Goal: Communication & Community: Answer question/provide support

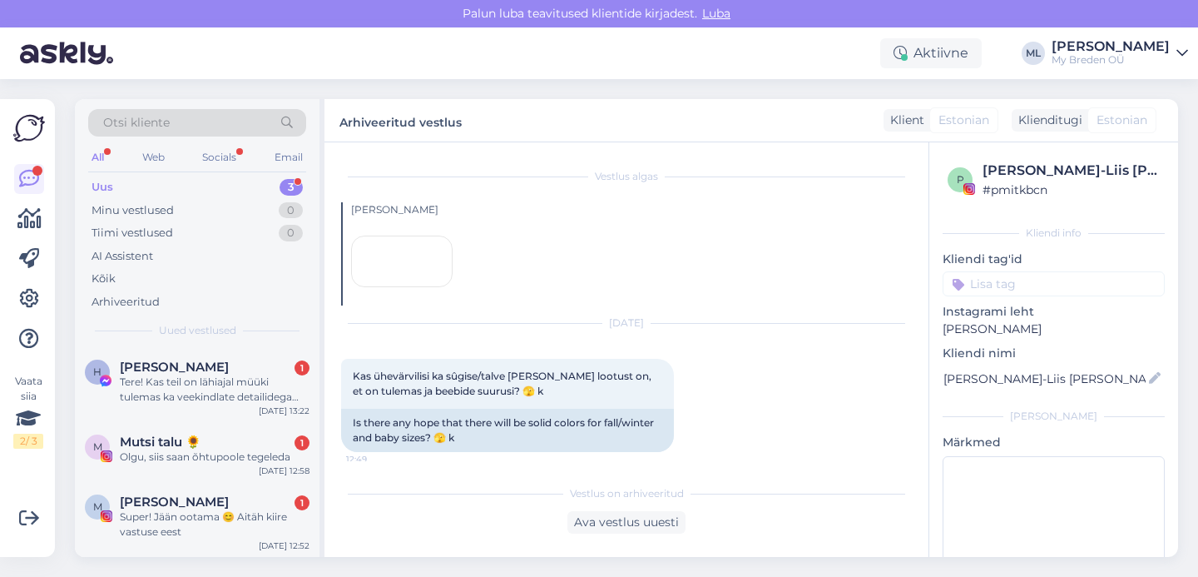
scroll to position [292, 0]
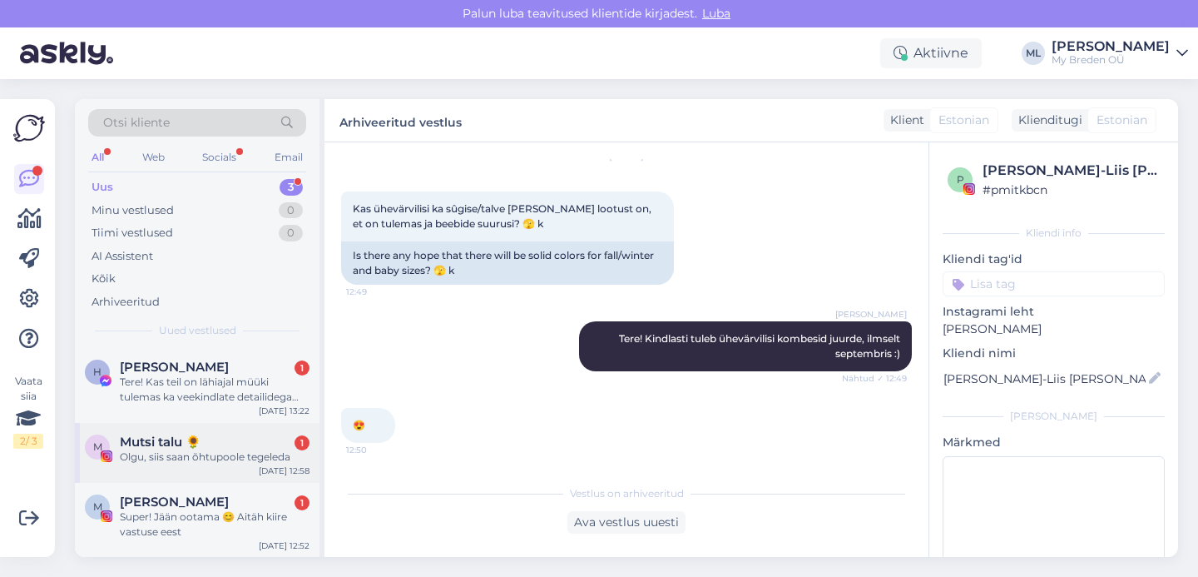
click at [200, 450] on div "Olgu, siis saan õhtupoole tegeleda" at bounding box center [215, 456] width 190 height 15
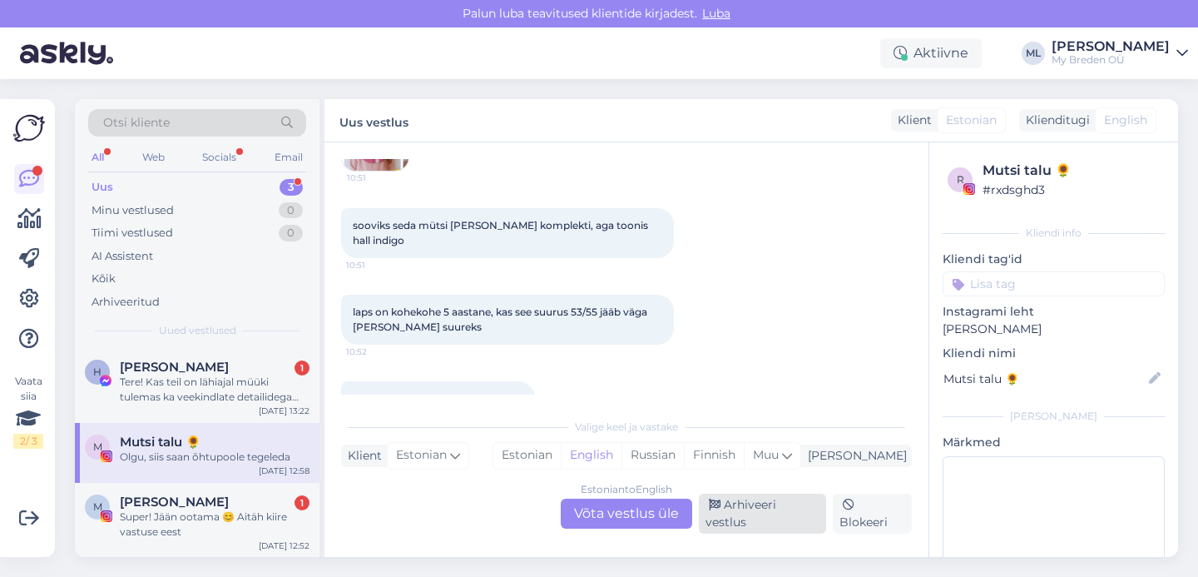
click at [766, 517] on div "Arhiveeri vestlus" at bounding box center [762, 513] width 127 height 40
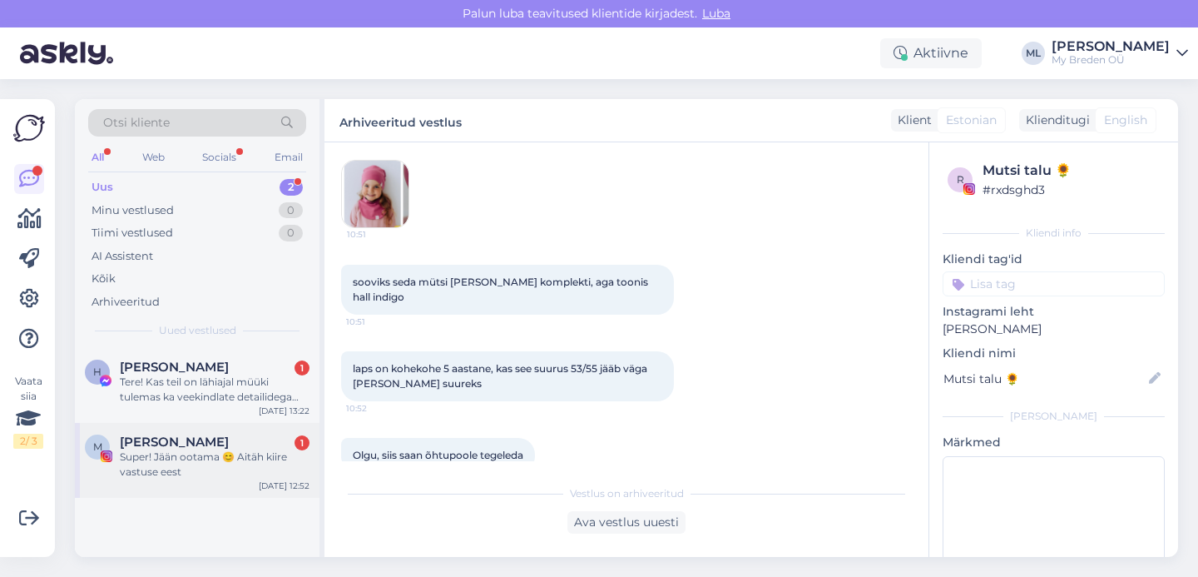
click at [222, 458] on div "Super! Jään ootama 😊 Aitäh kiire vastuse eest" at bounding box center [215, 464] width 190 height 30
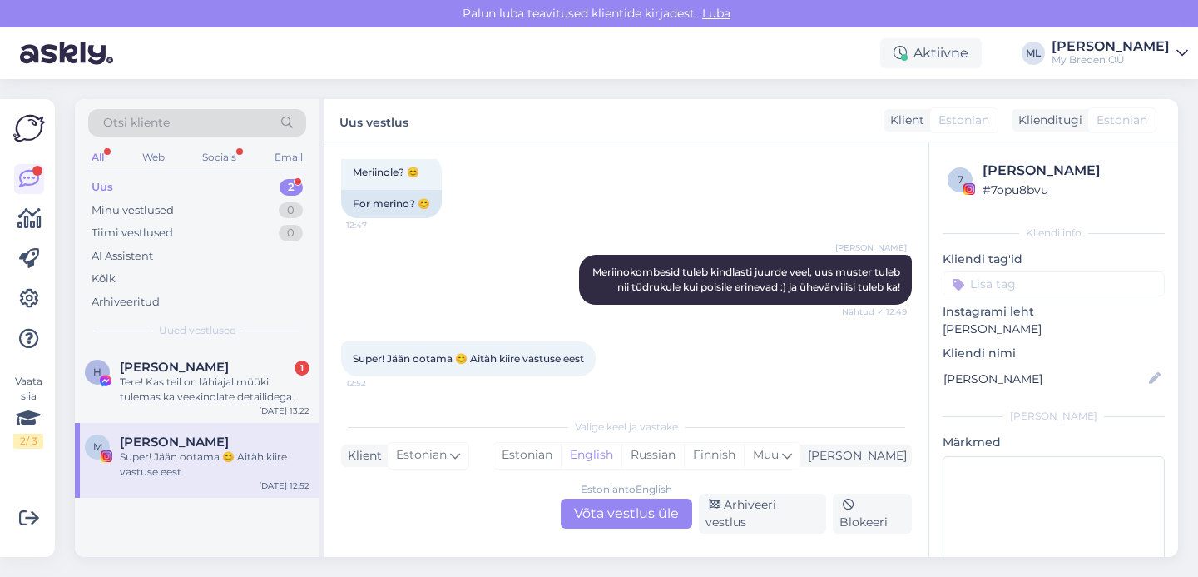
scroll to position [520, 0]
click at [783, 517] on div "Arhiveeri vestlus" at bounding box center [762, 513] width 127 height 40
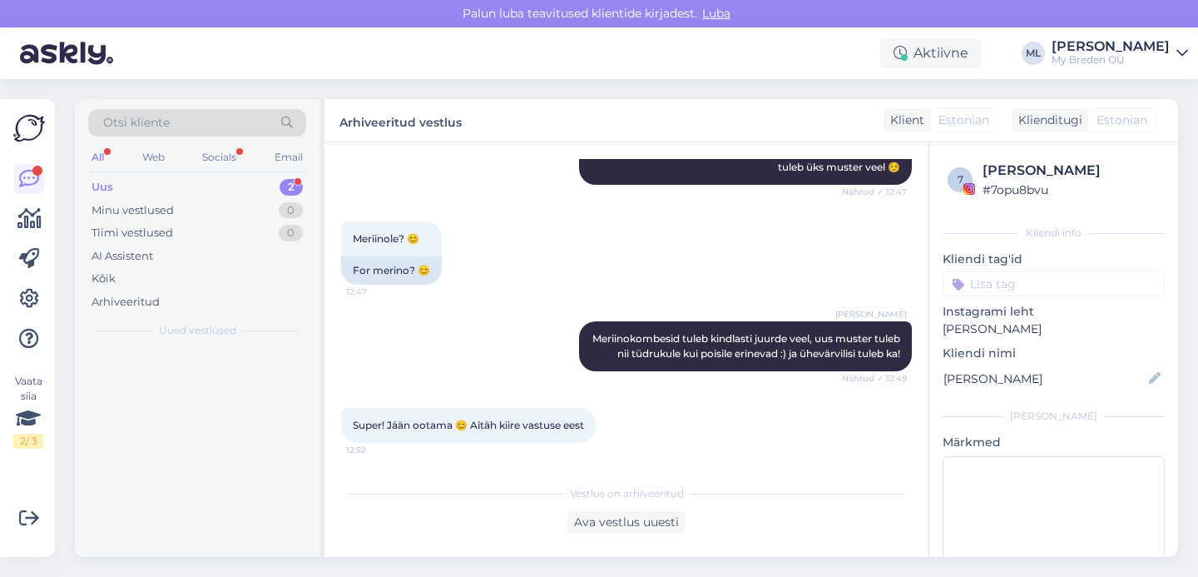
scroll to position [463, 0]
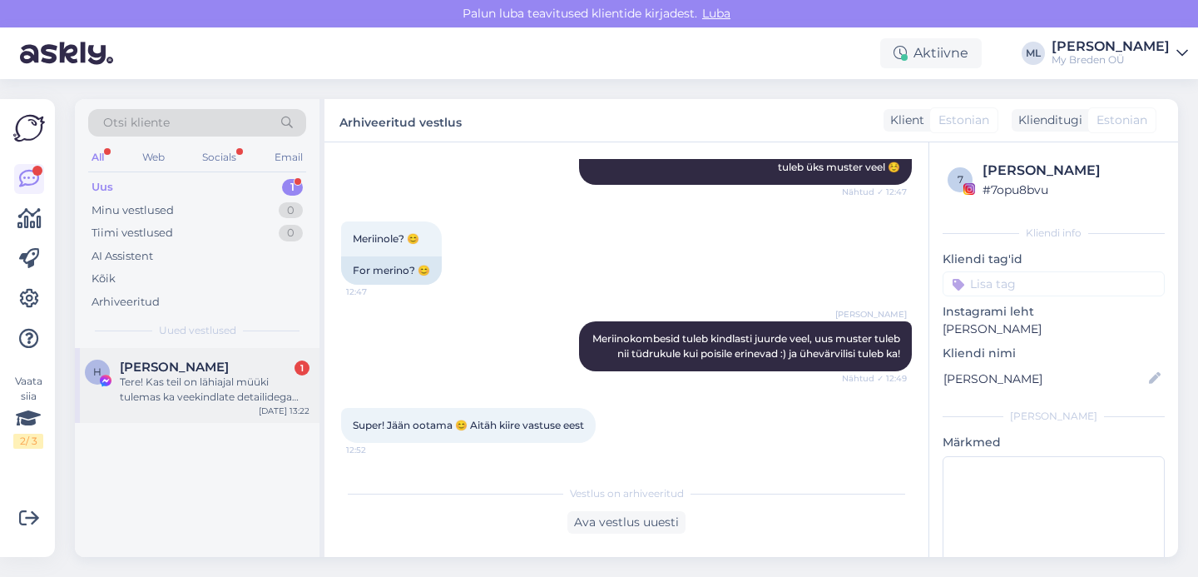
click at [200, 394] on div "Tere! Kas teil on lähiajal müüki tulemas ka veekindlate detailidega pükse? 🙂" at bounding box center [215, 389] width 190 height 30
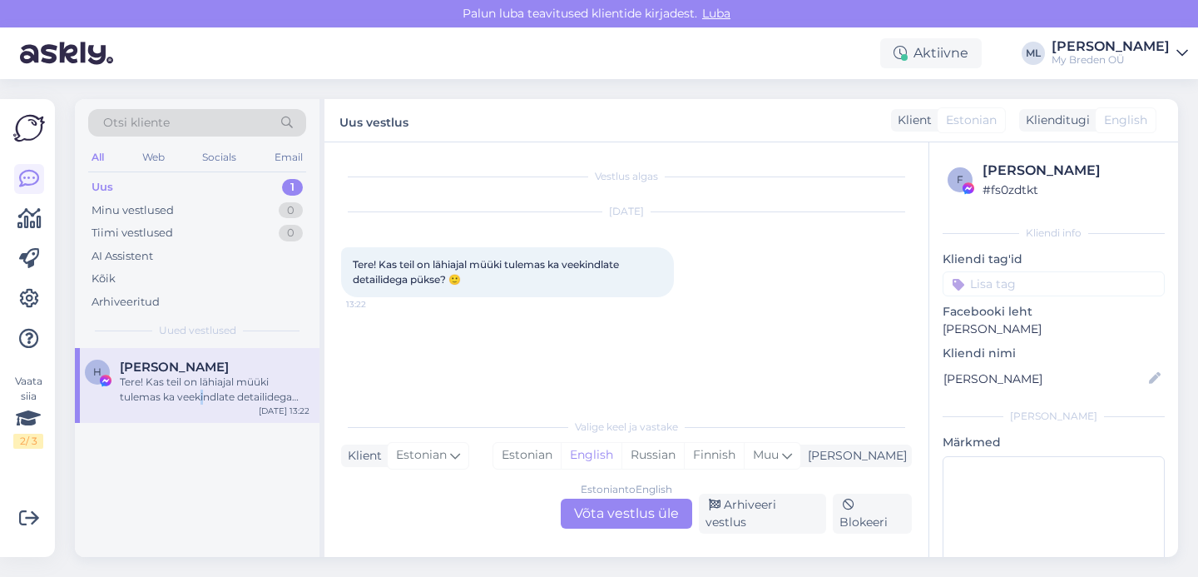
scroll to position [0, 0]
drag, startPoint x: 646, startPoint y: 512, endPoint x: 671, endPoint y: 494, distance: 31.6
click at [646, 512] on div "Estonian to English Võta vestlus üle" at bounding box center [626, 513] width 131 height 30
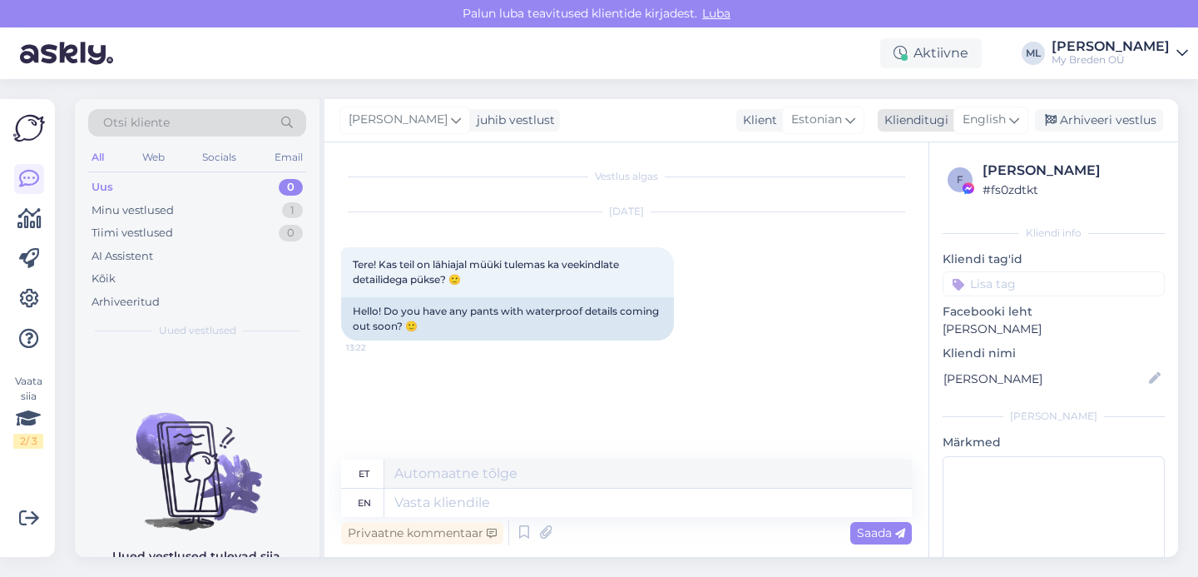
click at [998, 107] on div "English" at bounding box center [990, 119] width 75 height 27
click at [907, 186] on link "Estonian" at bounding box center [953, 194] width 183 height 27
click at [493, 494] on textarea at bounding box center [626, 499] width 571 height 35
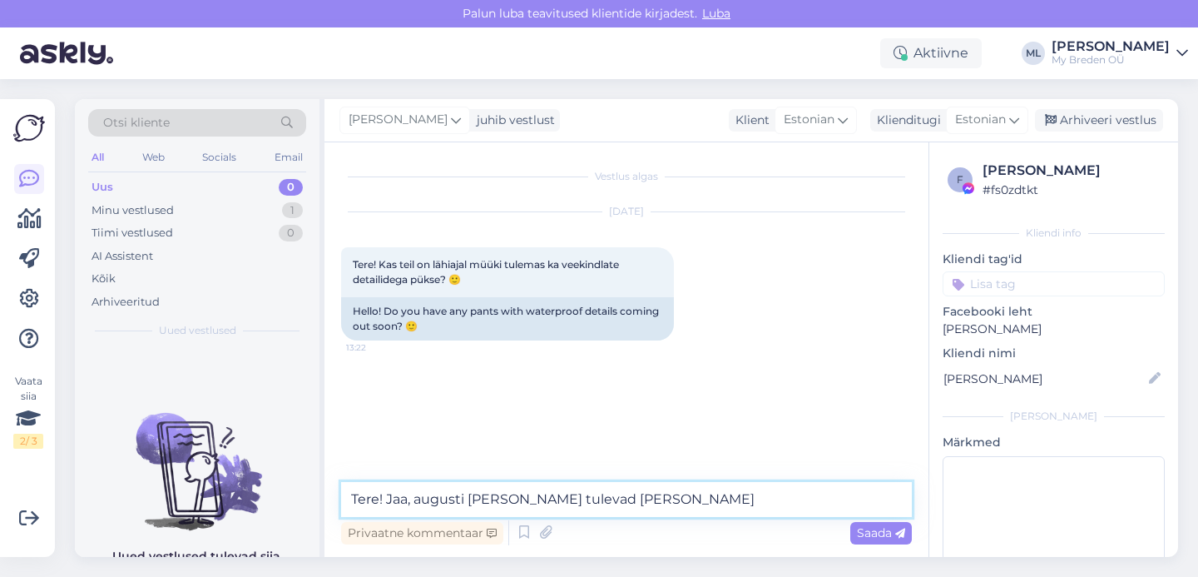
click at [564, 495] on textarea "Tere! Jaa, augusti [PERSON_NAME] tulevad [PERSON_NAME]" at bounding box center [626, 499] width 571 height 35
click at [693, 502] on textarea "Tere! Jaa, augusti [PERSON_NAME] tuleb uus partii Enzod" at bounding box center [626, 499] width 571 height 35
click at [506, 496] on textarea "Tere! Jaa, augusti [PERSON_NAME] tuleb uus partii [PERSON_NAME] e-poodi ☺️" at bounding box center [626, 499] width 571 height 35
type textarea "Tere! Jaa, augusti [PERSON_NAME] tuleb uus partii [PERSON_NAME] e-poodi ☺️"
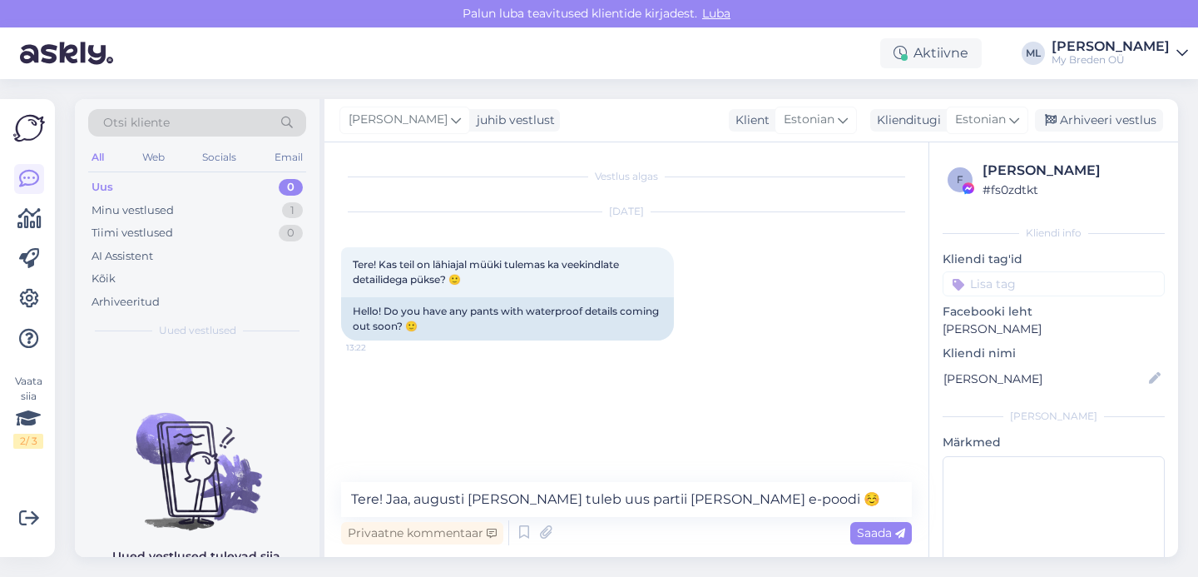
click at [875, 533] on span "Saada" at bounding box center [881, 532] width 48 height 15
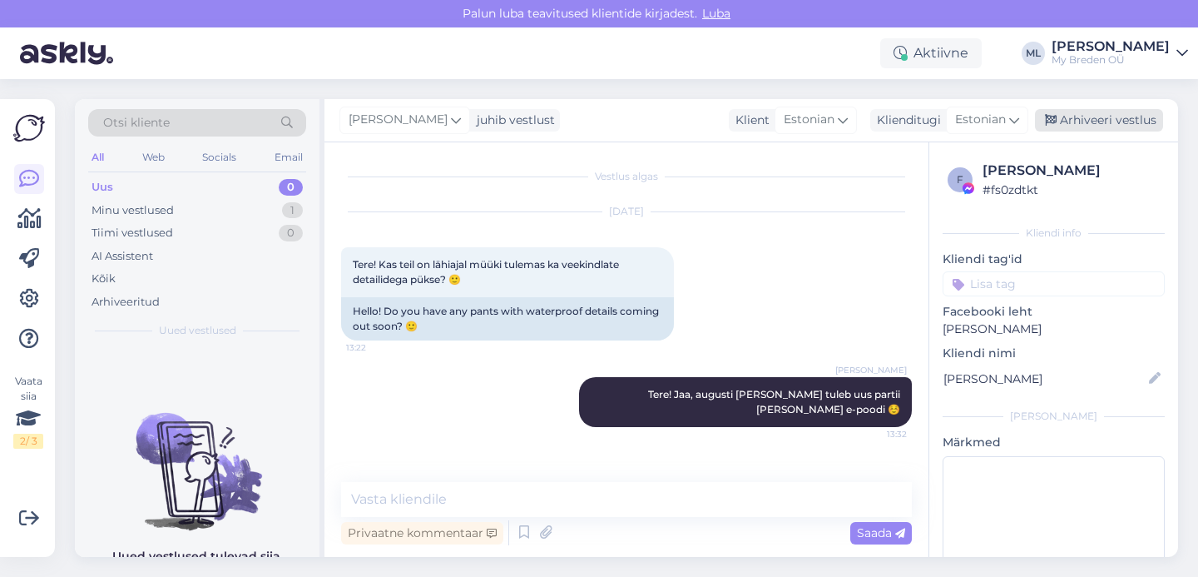
click at [1097, 125] on div "Arhiveeri vestlus" at bounding box center [1099, 120] width 128 height 22
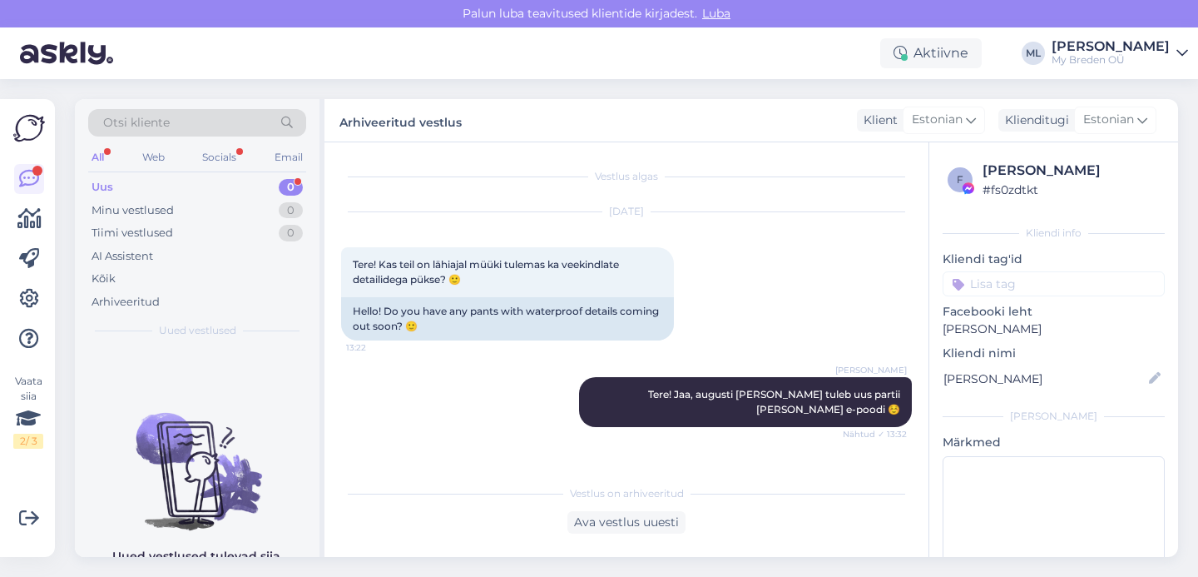
scroll to position [56, 0]
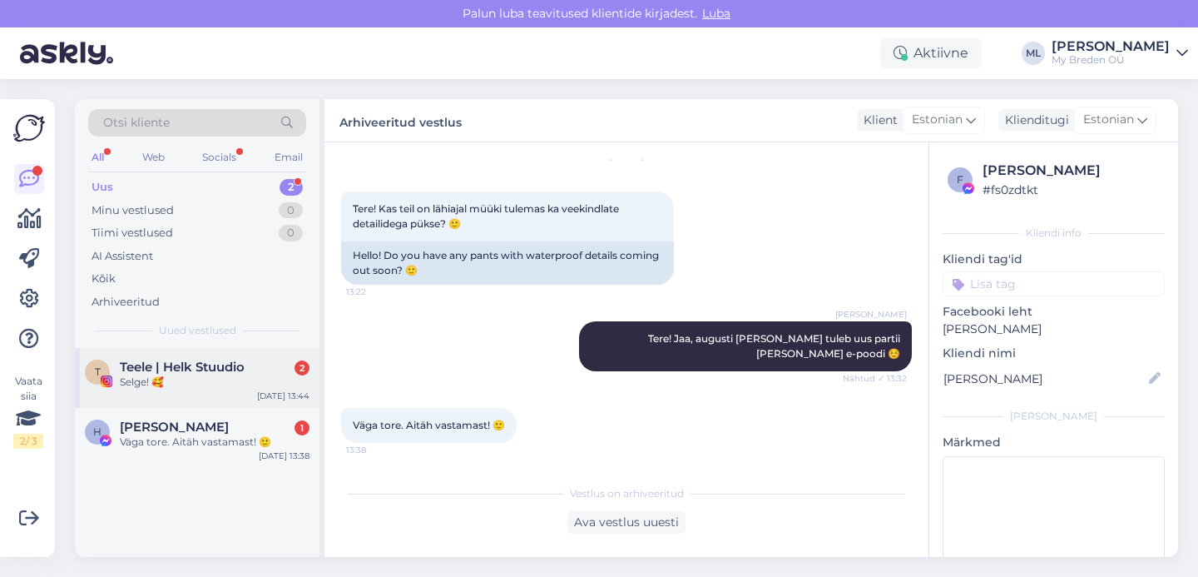
click at [245, 352] on div "T [PERSON_NAME] | Helk Stuudio 2 Selge! 🥰 [DATE] 13:44" at bounding box center [197, 378] width 245 height 60
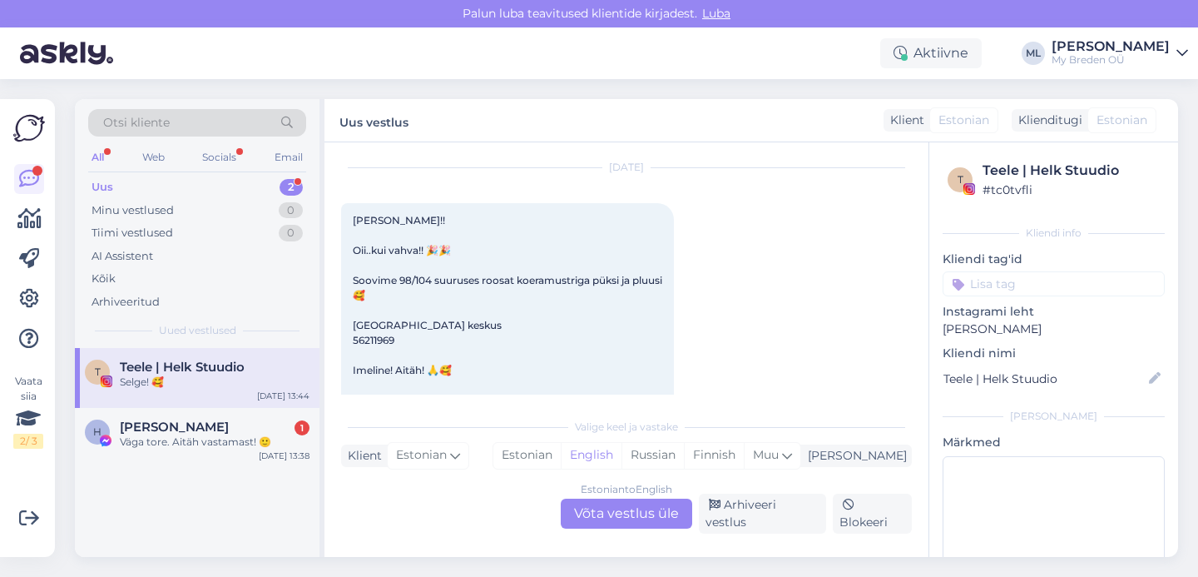
scroll to position [7154, 0]
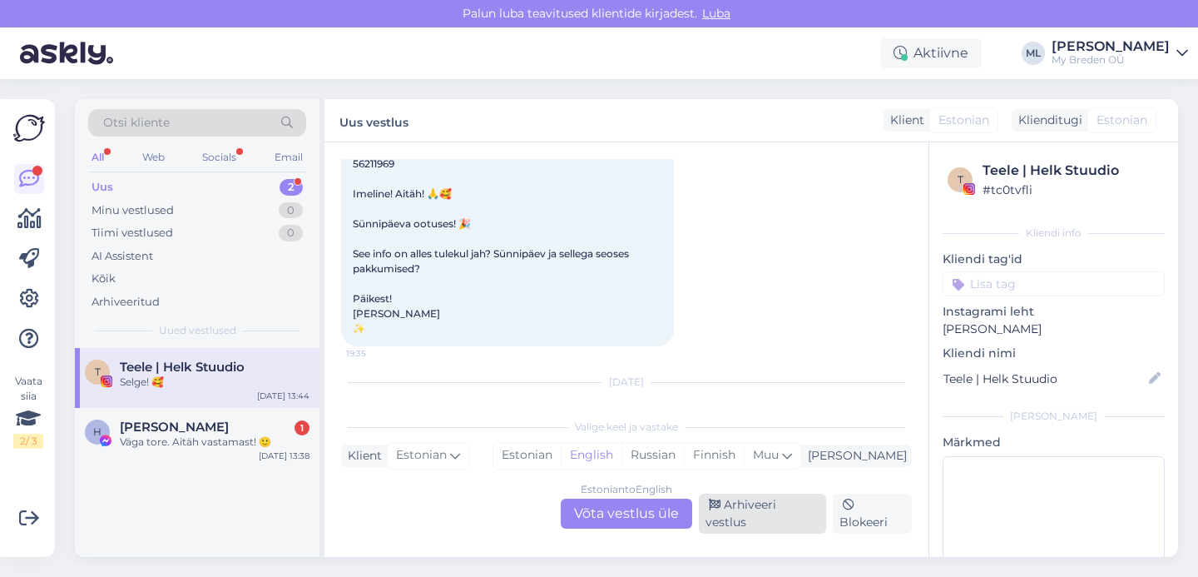
click at [763, 517] on div "Arhiveeri vestlus" at bounding box center [762, 513] width 127 height 40
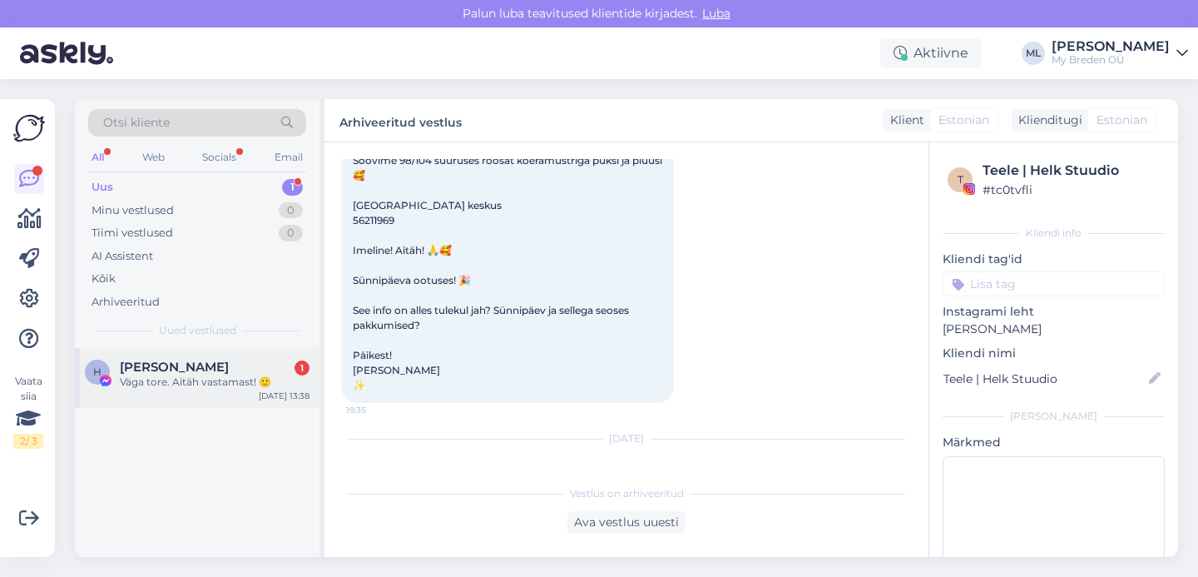
click at [196, 389] on div "H [PERSON_NAME] 1 Väga tore. Aitäh vastamast! 🙂 [DATE] 13:38" at bounding box center [197, 378] width 245 height 60
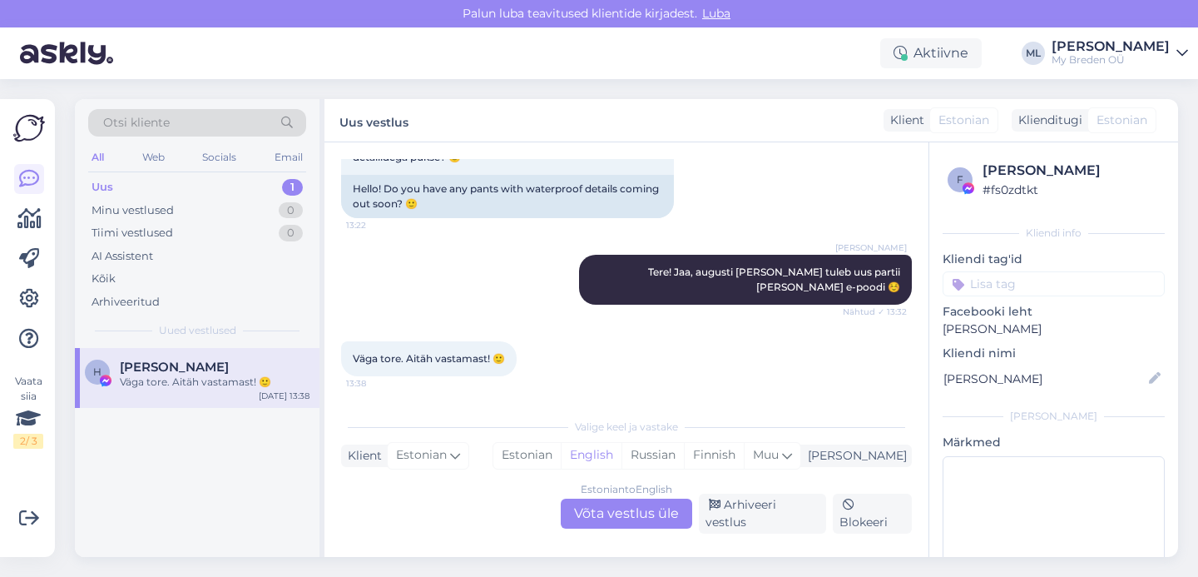
scroll to position [112, 0]
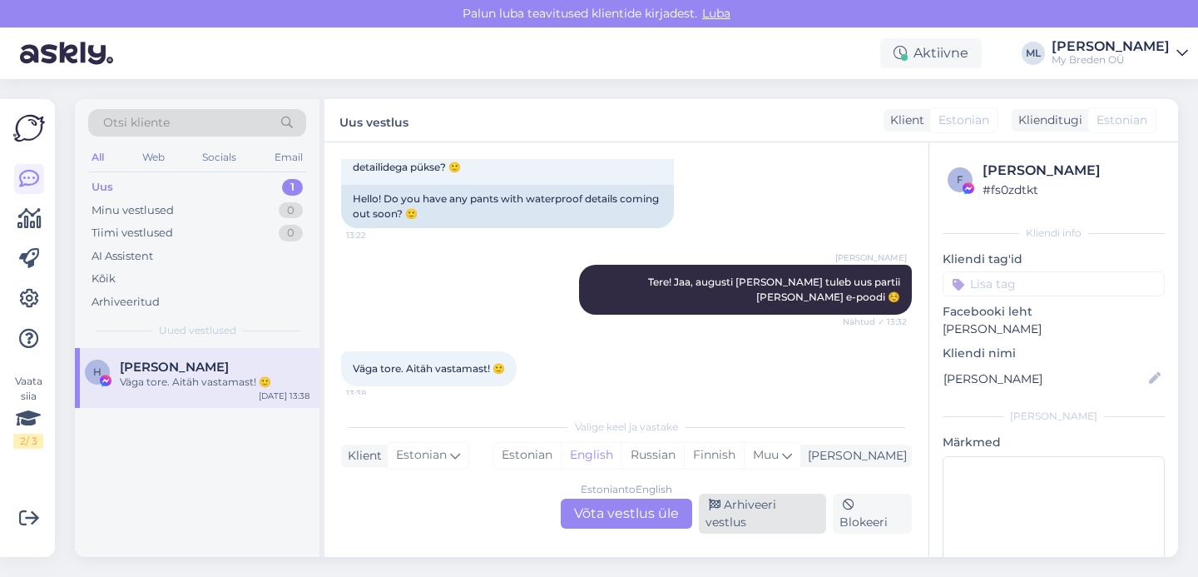
click at [744, 511] on div "Arhiveeri vestlus" at bounding box center [762, 513] width 127 height 40
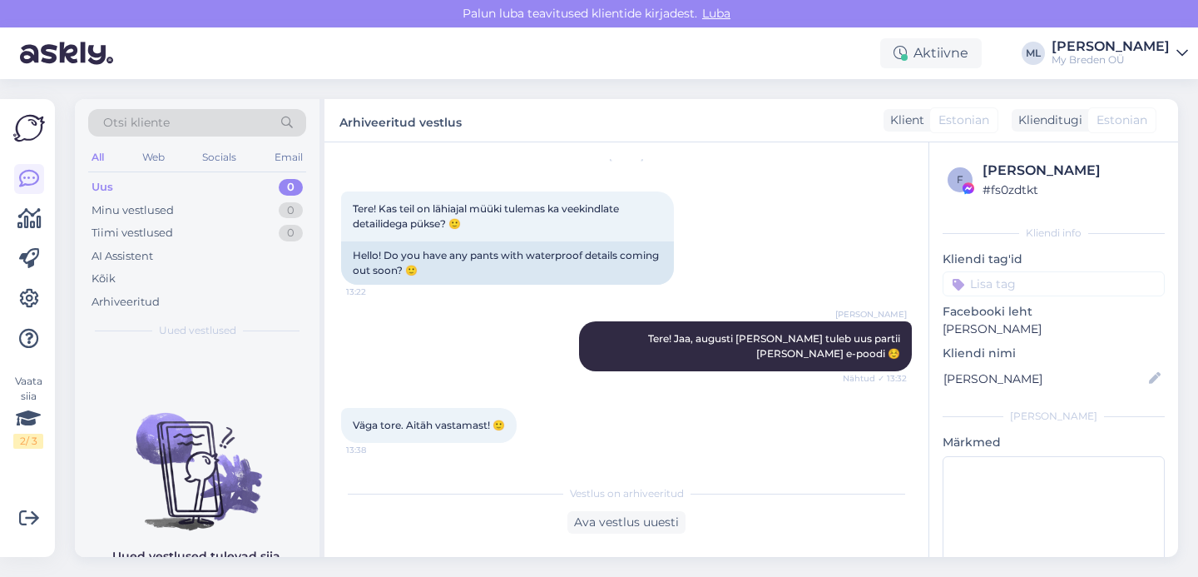
click at [172, 193] on div "Uus 0" at bounding box center [197, 187] width 218 height 23
click at [168, 184] on div "Uus 0" at bounding box center [197, 187] width 218 height 23
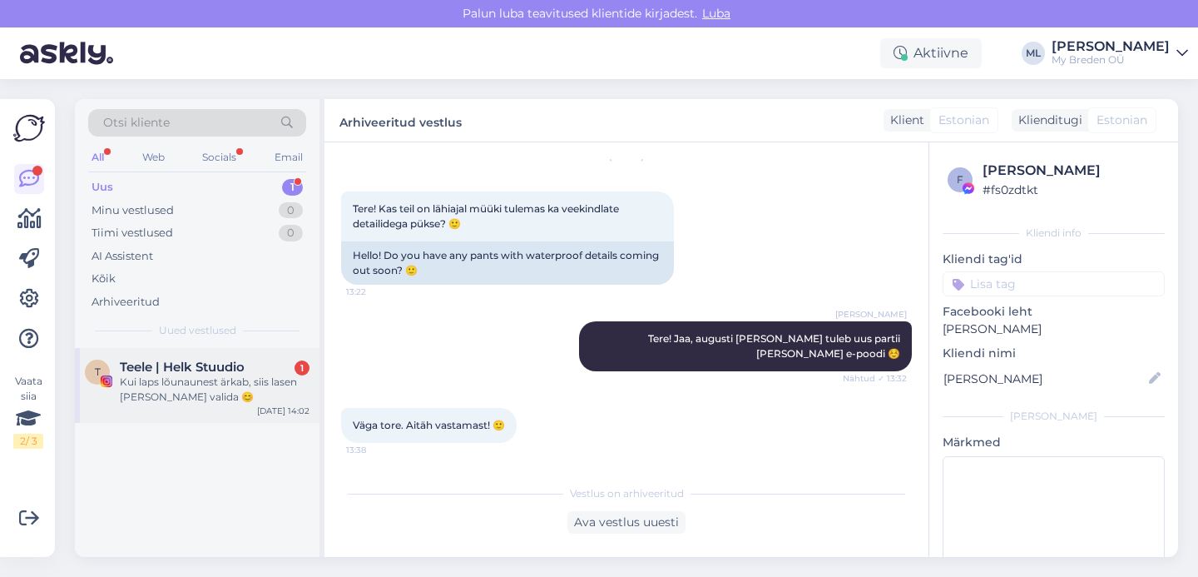
click at [186, 369] on span "Teele | Helk Stuudio" at bounding box center [182, 366] width 125 height 15
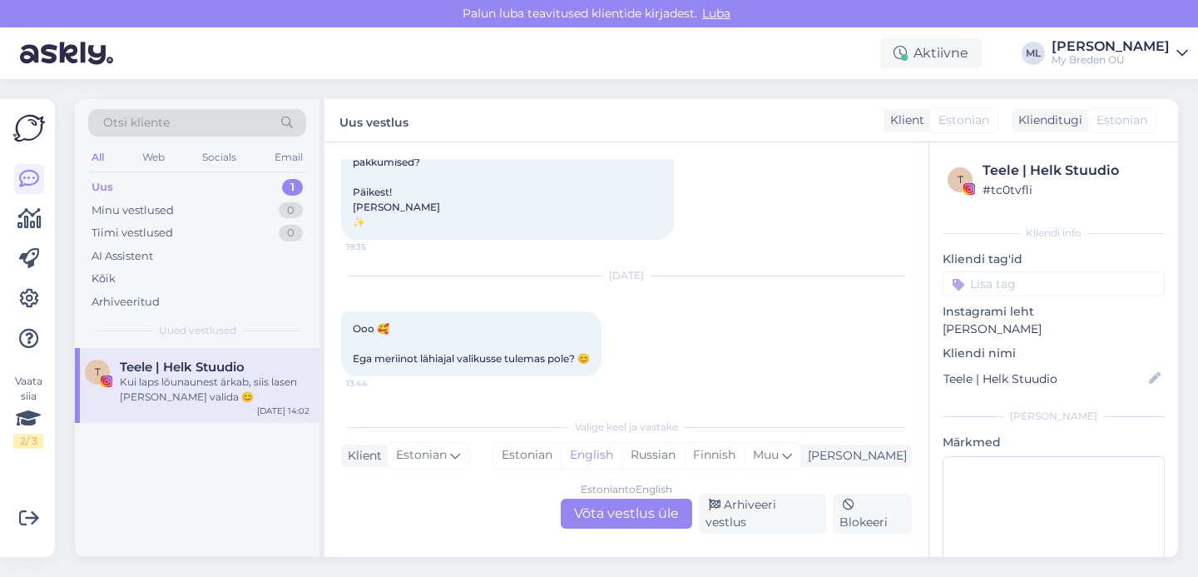
scroll to position [7225, 0]
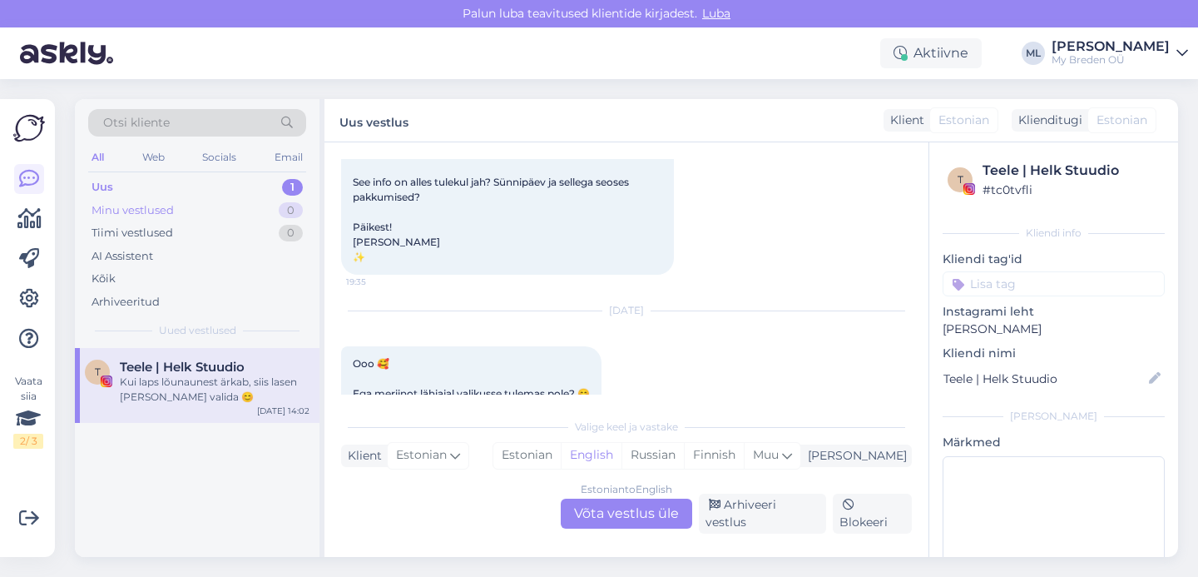
click at [147, 202] on div "Minu vestlused" at bounding box center [133, 210] width 82 height 17
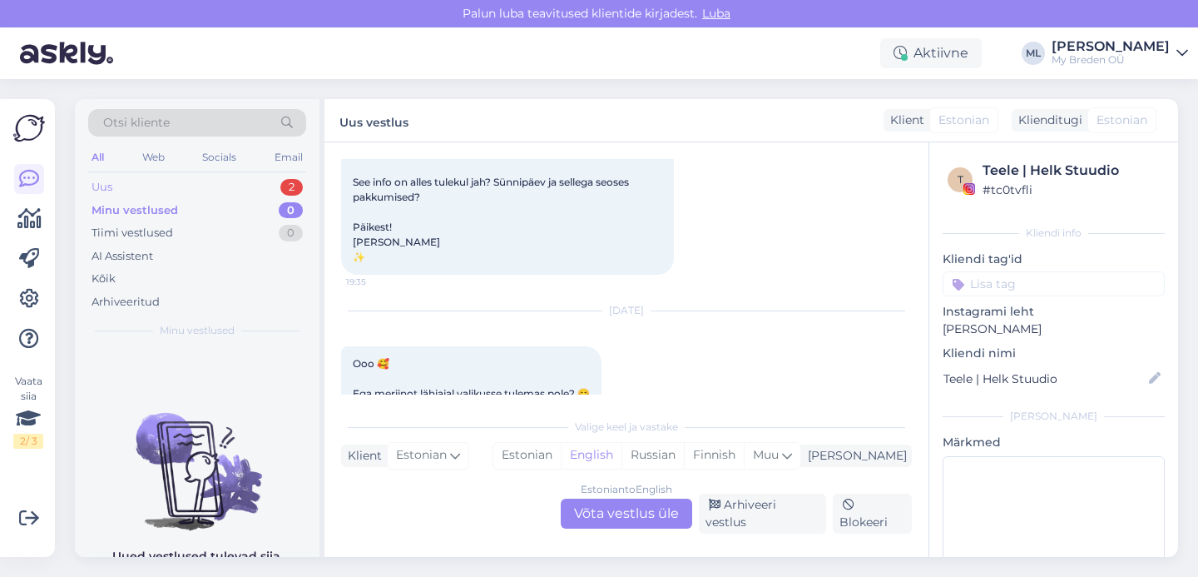
click at [109, 183] on div "Uus" at bounding box center [102, 187] width 21 height 17
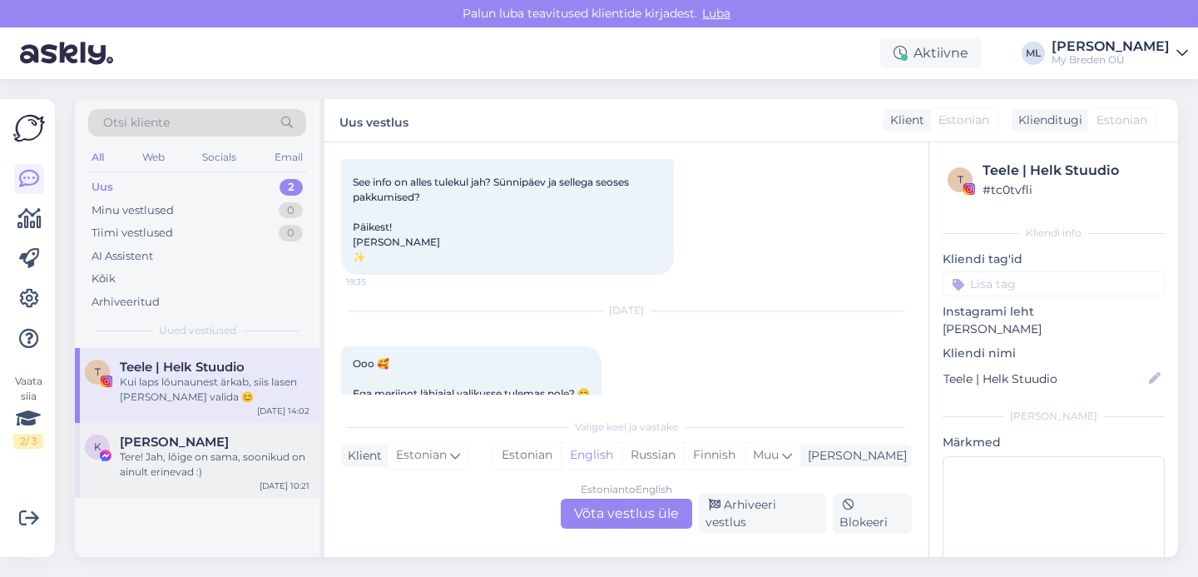
click at [206, 473] on div "Tere! Jah, lõige on sama, soonikud on ainult erinevad :)" at bounding box center [215, 464] width 190 height 30
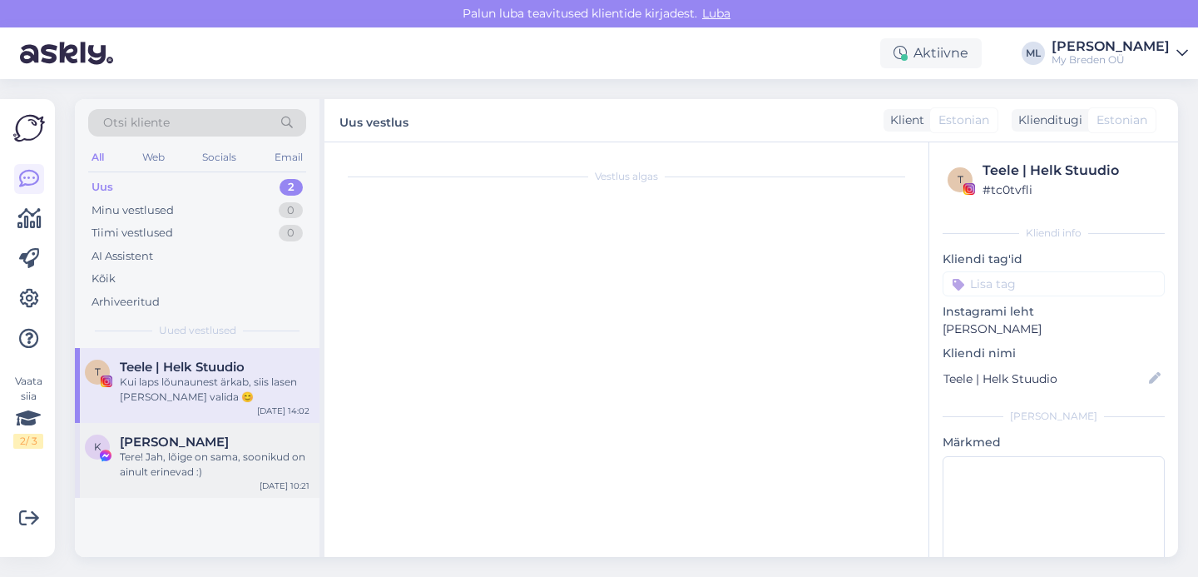
scroll to position [56, 0]
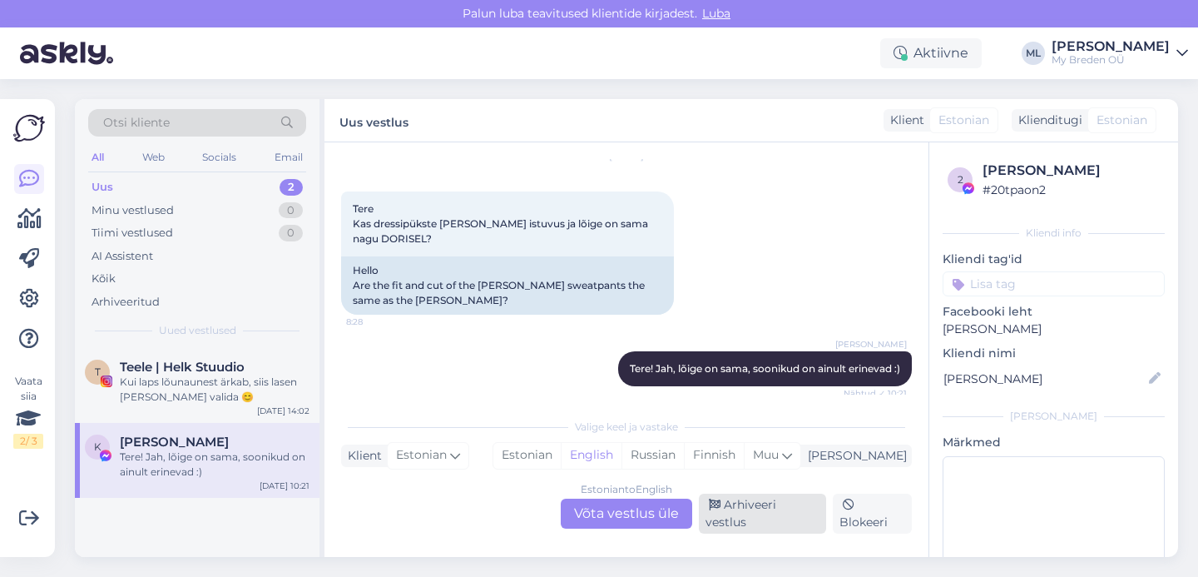
click at [765, 516] on div "Arhiveeri vestlus" at bounding box center [762, 513] width 127 height 40
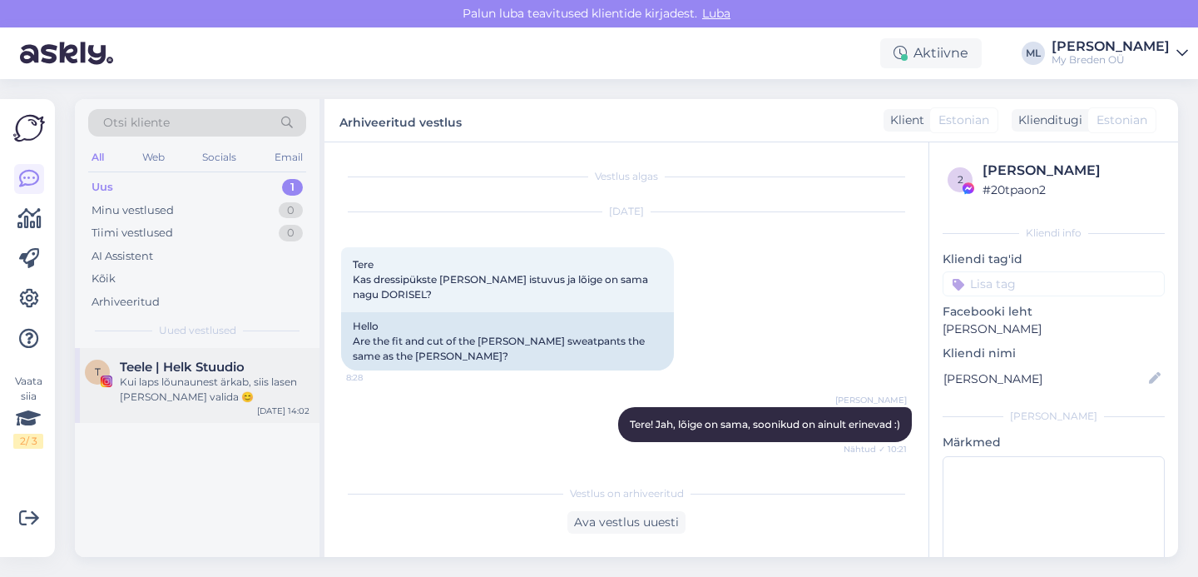
click at [232, 379] on div "Kui laps lõunaunest ärkab, siis lasen [PERSON_NAME] valida 😊" at bounding box center [215, 389] width 190 height 30
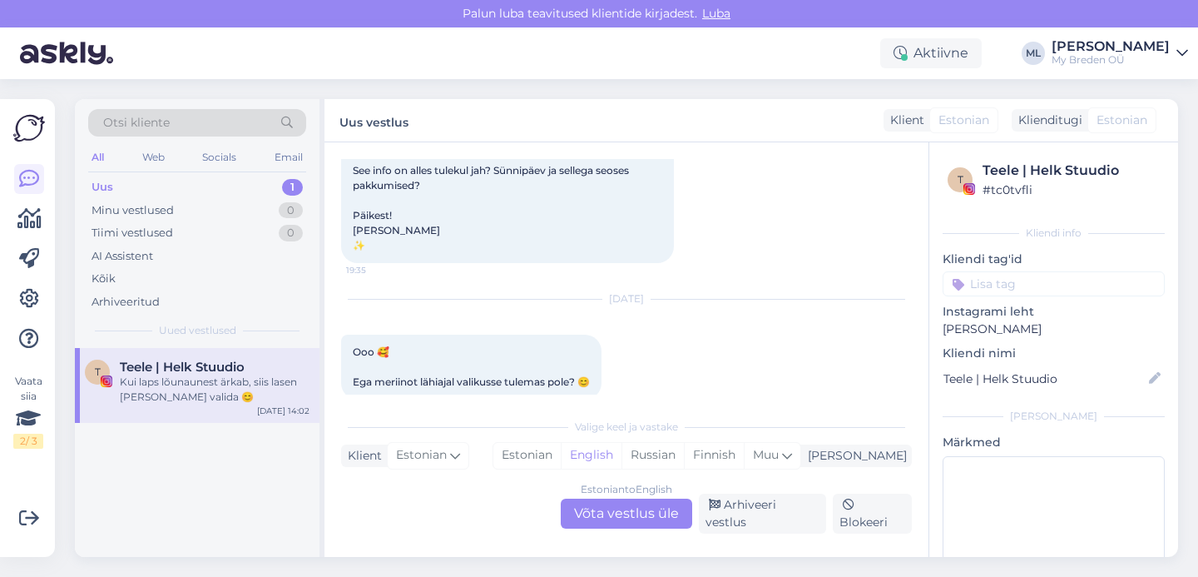
scroll to position [7225, 0]
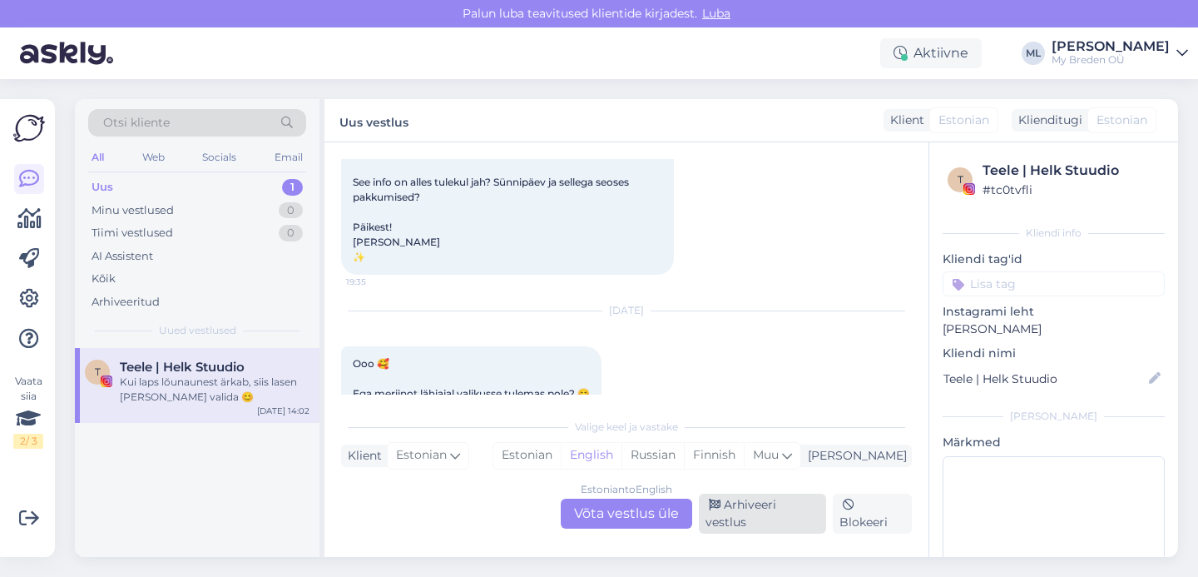
click at [761, 516] on div "Arhiveeri vestlus" at bounding box center [762, 513] width 127 height 40
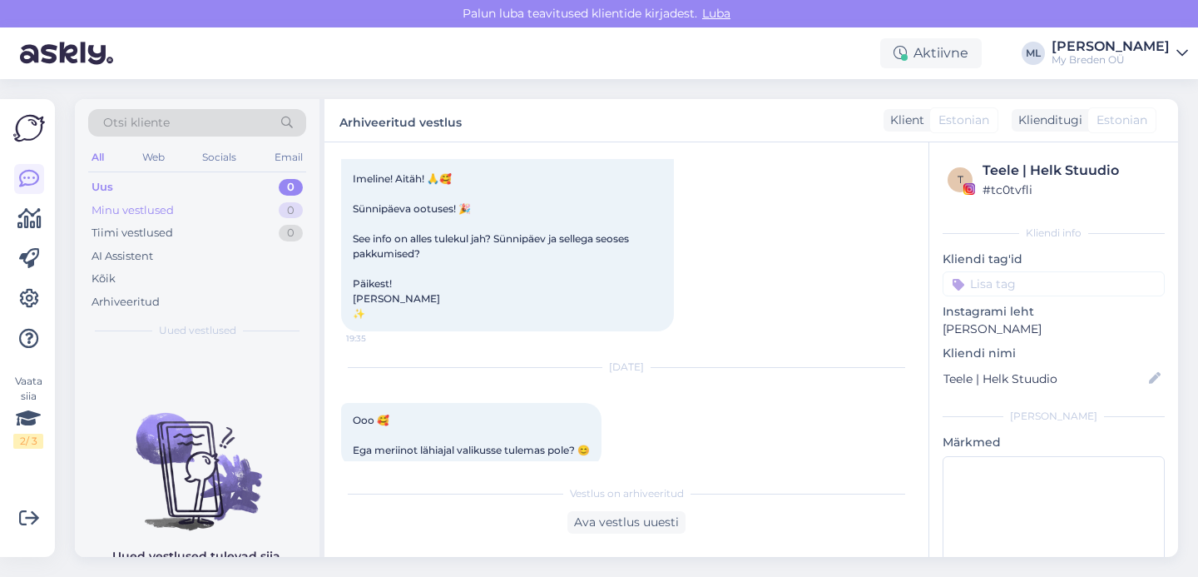
click at [134, 207] on div "Minu vestlused" at bounding box center [133, 210] width 82 height 17
click at [107, 189] on div "Uus" at bounding box center [102, 187] width 21 height 17
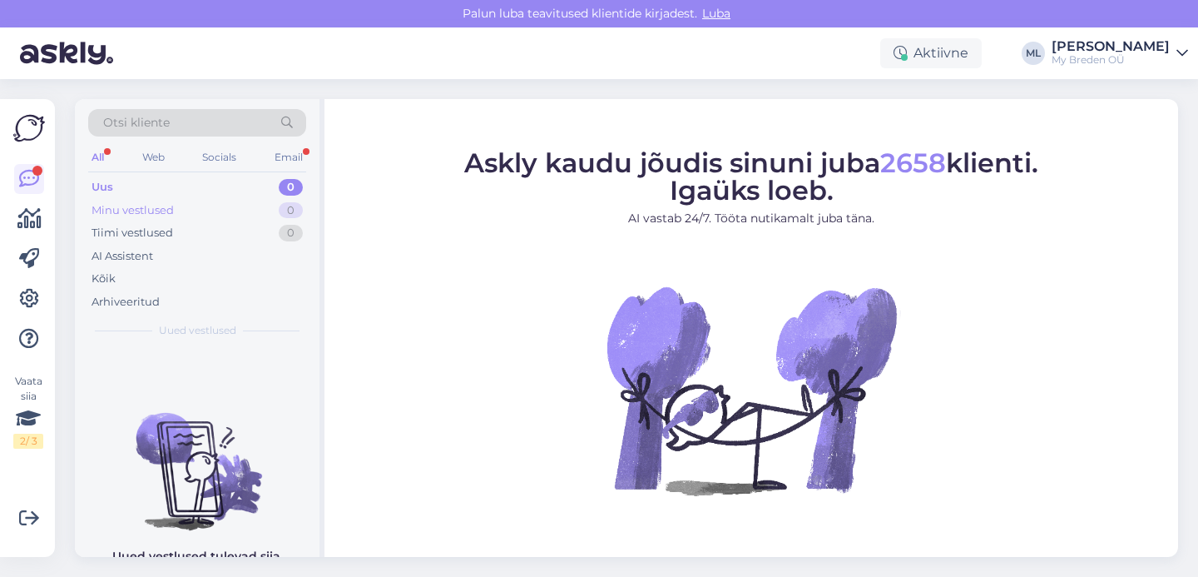
drag, startPoint x: 106, startPoint y: 205, endPoint x: 94, endPoint y: 207, distance: 11.8
click at [106, 205] on div "Minu vestlused" at bounding box center [133, 210] width 82 height 17
click at [94, 193] on div "Uus" at bounding box center [102, 187] width 21 height 17
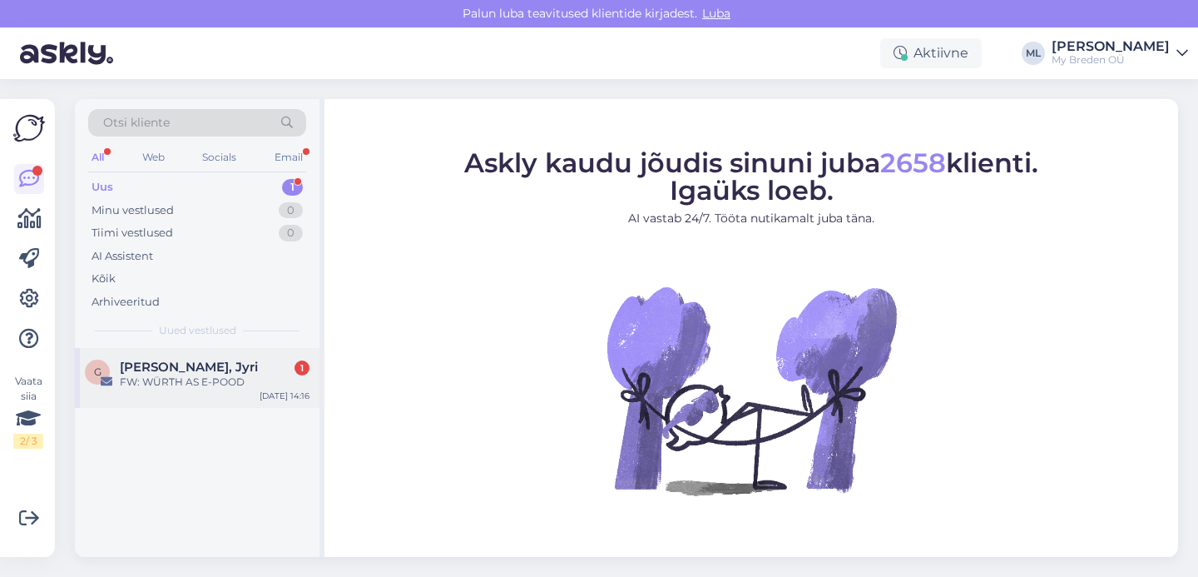
click at [141, 358] on div "[PERSON_NAME], Jyri 1 FW: [PERSON_NAME] AS E-POOD [DATE] 14:16" at bounding box center [197, 378] width 245 height 60
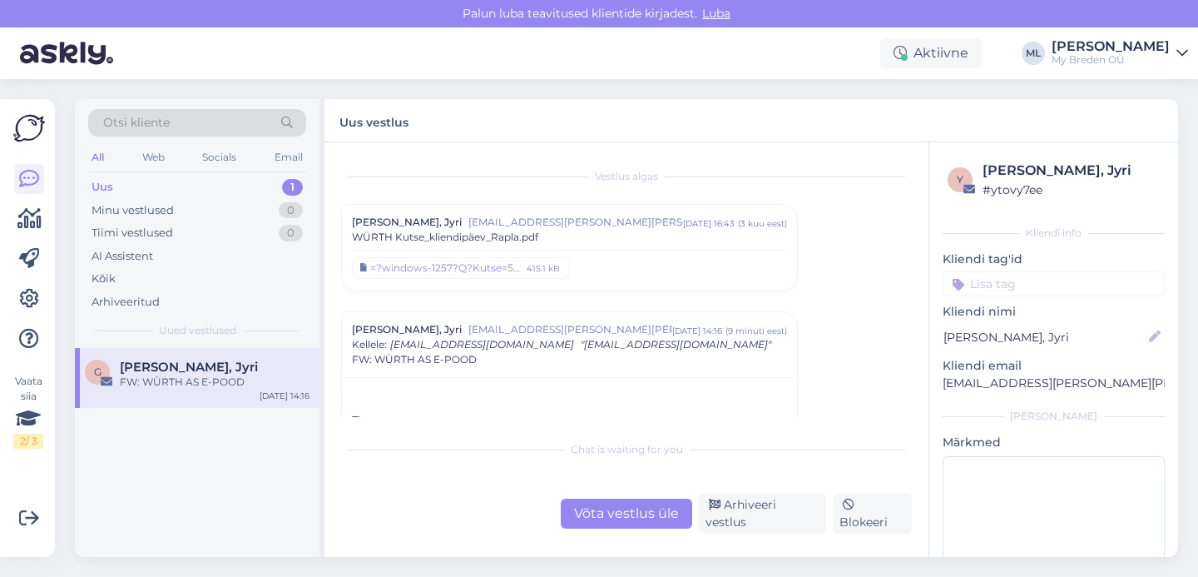
click at [780, 496] on div "Chat is waiting for you Võta vestlus üle Arhiveeri vestlus Blokeeri" at bounding box center [626, 482] width 571 height 101
click at [779, 508] on div "Arhiveeri vestlus" at bounding box center [762, 513] width 127 height 40
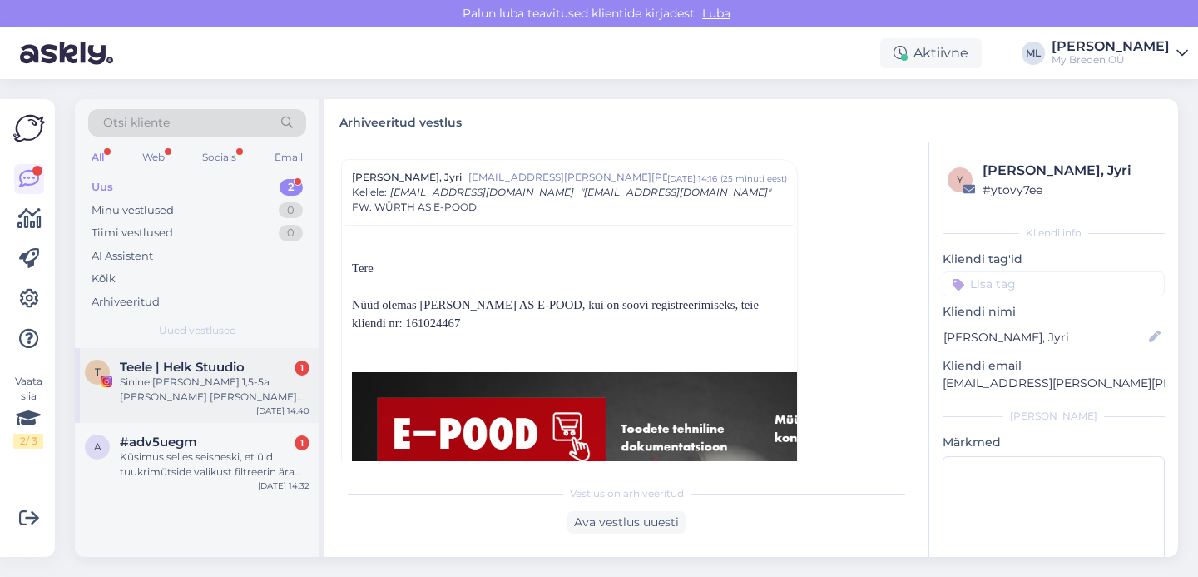
click at [180, 389] on div "Sinine Taron sall 1,5-5a Roosa Dargo müts 53/56" at bounding box center [215, 389] width 190 height 30
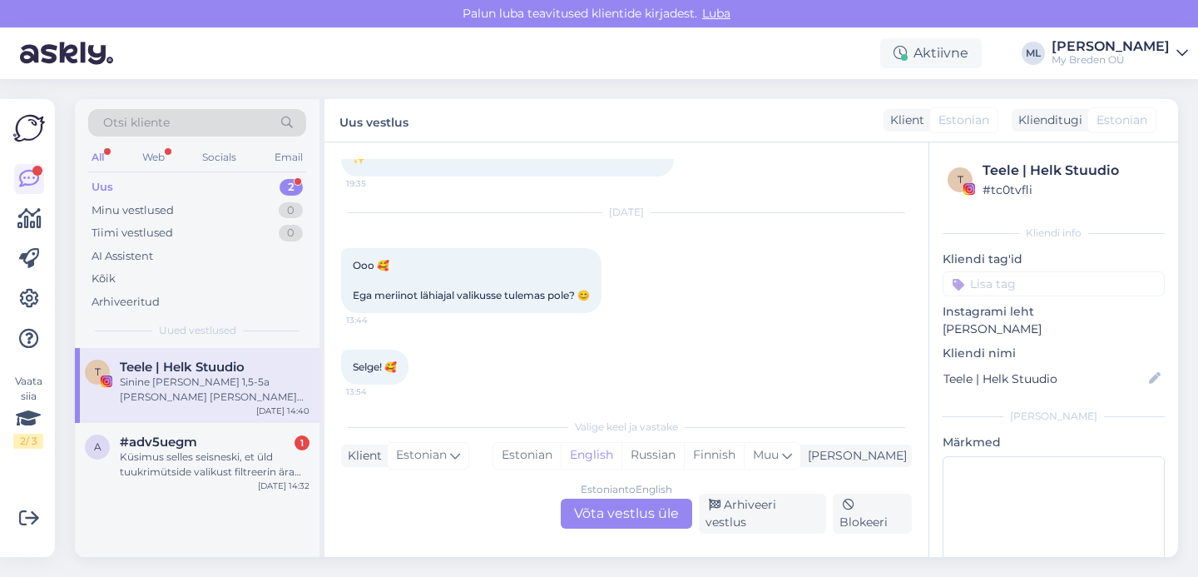
scroll to position [7312, 0]
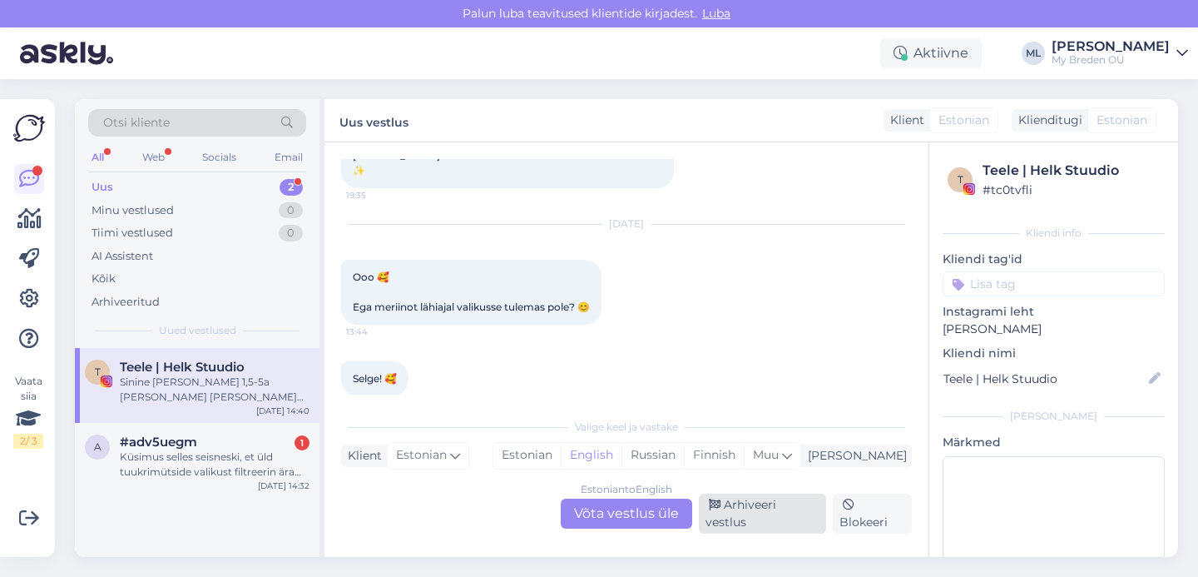
click at [764, 520] on div "Arhiveeri vestlus" at bounding box center [762, 513] width 127 height 40
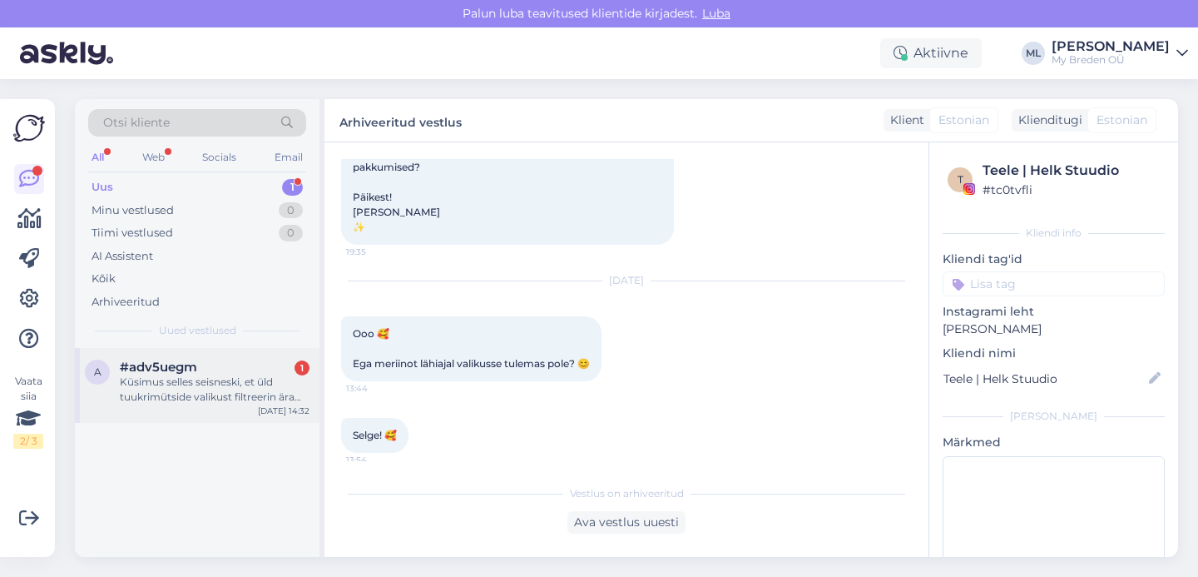
click at [167, 394] on div "Küsimus selles seisneski, et üld tuukrimütside valikust filtreerin ära 52/53 ni…" at bounding box center [215, 389] width 190 height 30
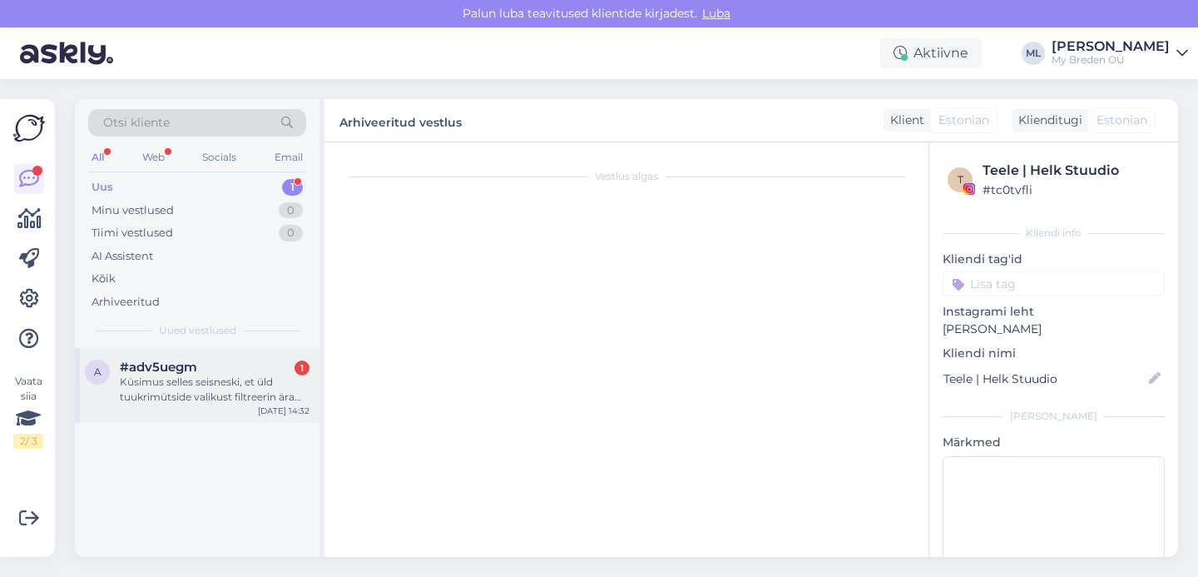
scroll to position [818, 0]
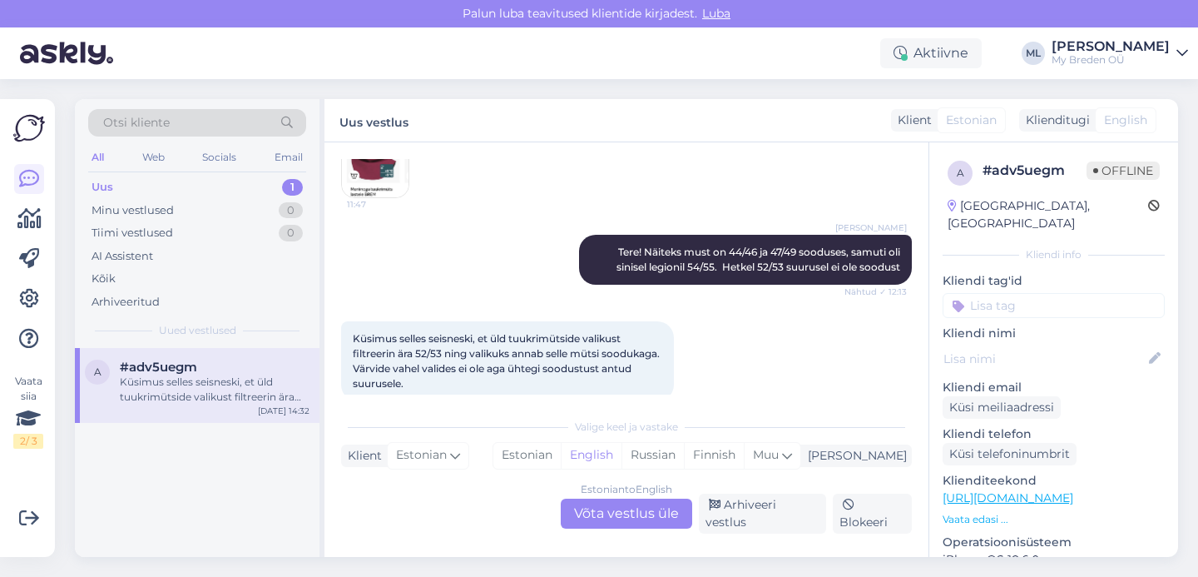
click at [656, 537] on div "Vestlus algas Aug 13 2025 Tere. Teil näitab epoes paljudele asjadele “soodukas”…" at bounding box center [626, 349] width 604 height 414
click at [657, 512] on div "Estonian to English Võta vestlus üle" at bounding box center [626, 513] width 131 height 30
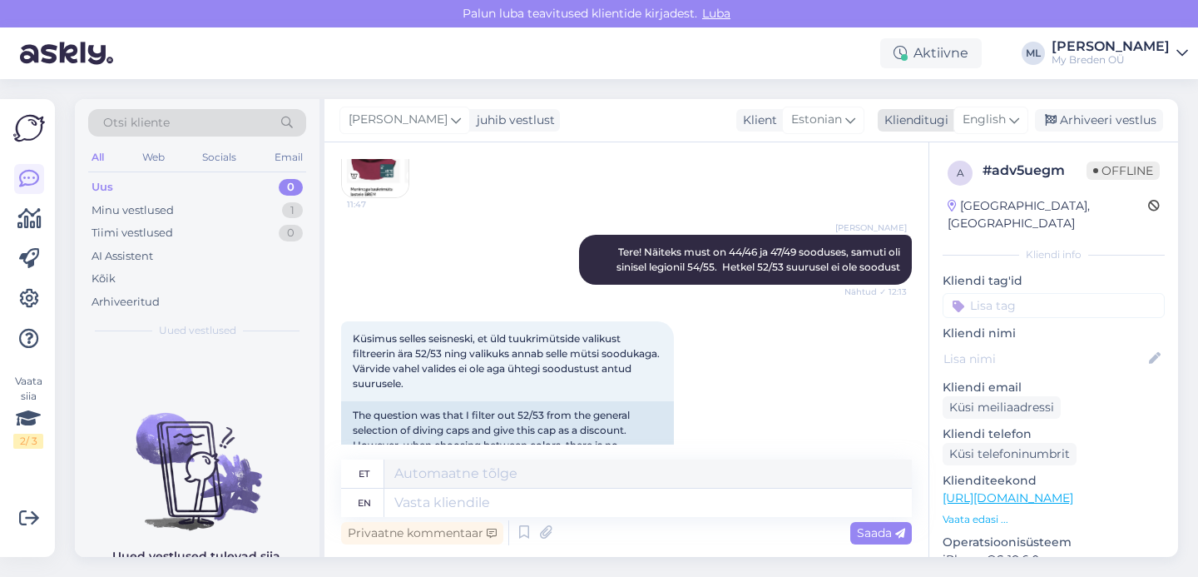
click at [1002, 121] on span "English" at bounding box center [984, 120] width 43 height 18
type input "est"
click at [908, 182] on link "Estonian" at bounding box center [953, 194] width 183 height 27
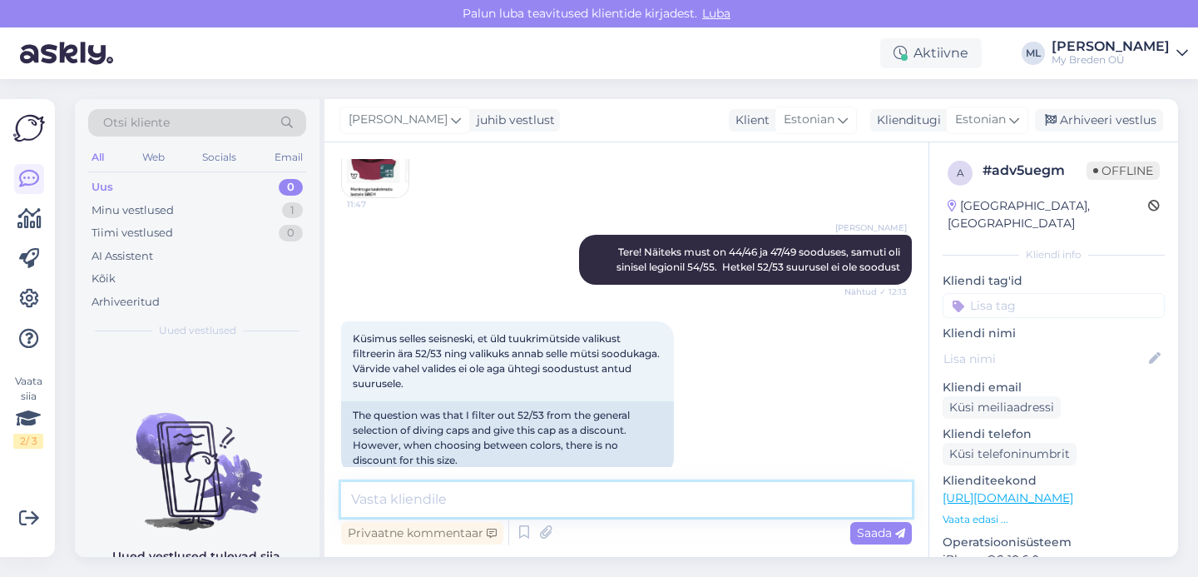
click at [411, 498] on textarea at bounding box center [626, 499] width 571 height 35
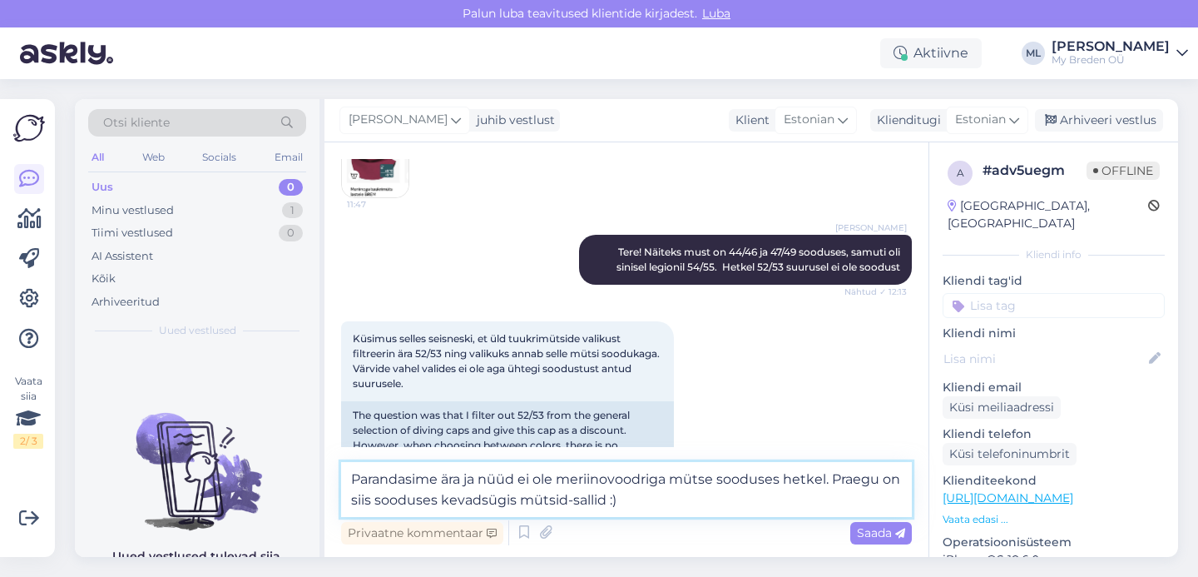
drag, startPoint x: 463, startPoint y: 477, endPoint x: 475, endPoint y: 481, distance: 13.2
click at [463, 477] on textarea "Parandasime ära ja nüüd ei ole meriinovoodriga mütse sooduses hetkel. Praegu on…" at bounding box center [626, 489] width 571 height 55
click at [667, 493] on textarea "Parandasime ära, kuna tekitas segadust ja nüüd ei ole meriinovoodriga mütse soo…" at bounding box center [626, 489] width 571 height 55
click at [706, 498] on textarea "Parandasime ära, kuna tekitas segadust ja nüüd ei ole meriinovoodriga mütse soo…" at bounding box center [626, 489] width 571 height 55
type textarea "Parandasime ära, kuna tekitas segadust ja nüüd ei ole meriinovoodriga mütse soo…"
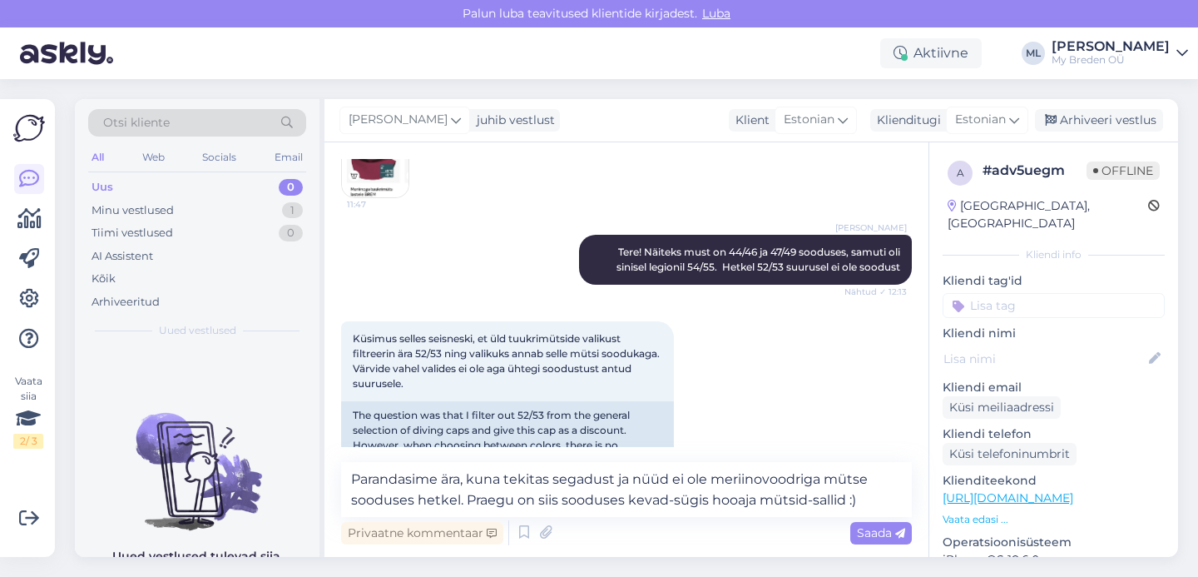
drag, startPoint x: 888, startPoint y: 531, endPoint x: 898, endPoint y: 551, distance: 22.3
click at [888, 531] on span "Saada" at bounding box center [881, 532] width 48 height 15
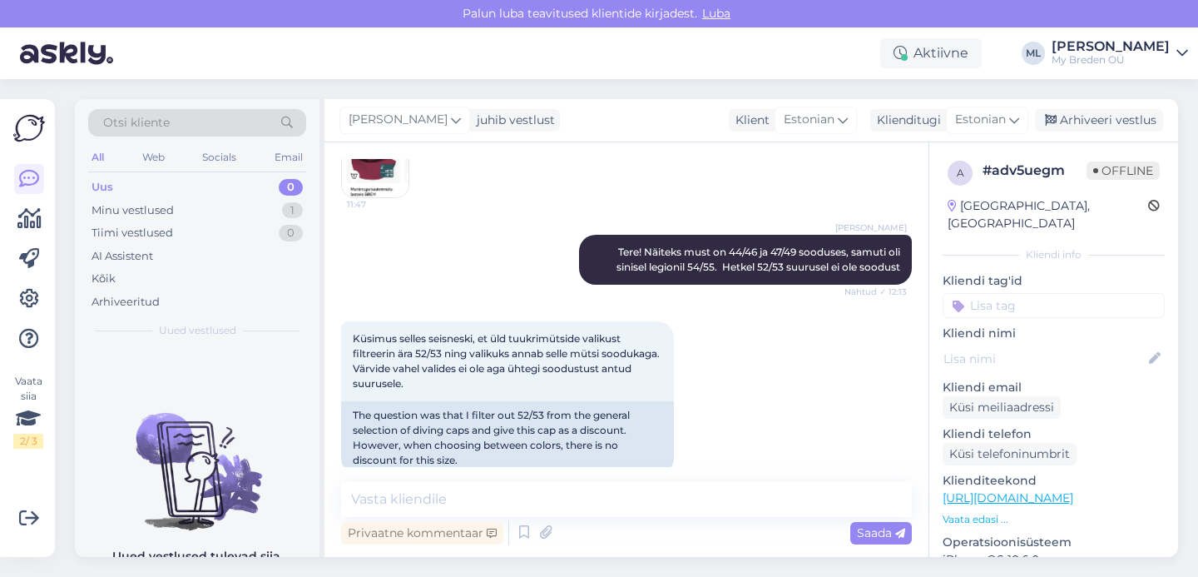
scroll to position [930, 0]
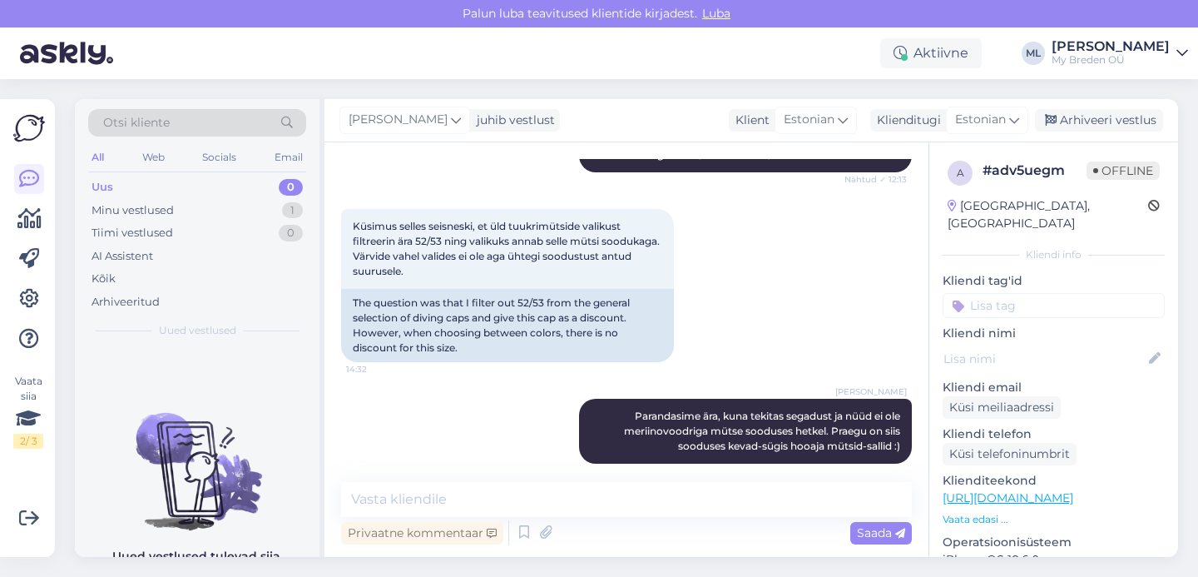
click at [1106, 105] on div "Mari-Liis juhib vestlust Klient Estonian Klienditugi Estonian est Estonian Arhi…" at bounding box center [751, 120] width 854 height 43
click at [1105, 112] on div "Arhiveeri vestlus" at bounding box center [1099, 120] width 128 height 22
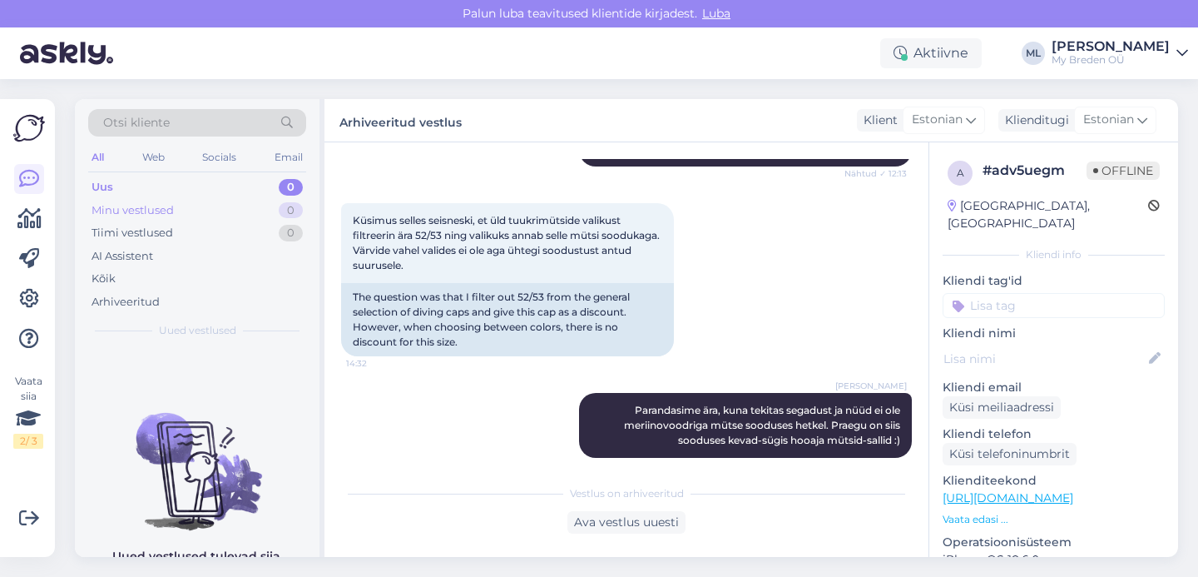
click at [197, 212] on div "Minu vestlused 0" at bounding box center [197, 210] width 218 height 23
click at [206, 190] on div "Uus 0" at bounding box center [197, 187] width 218 height 23
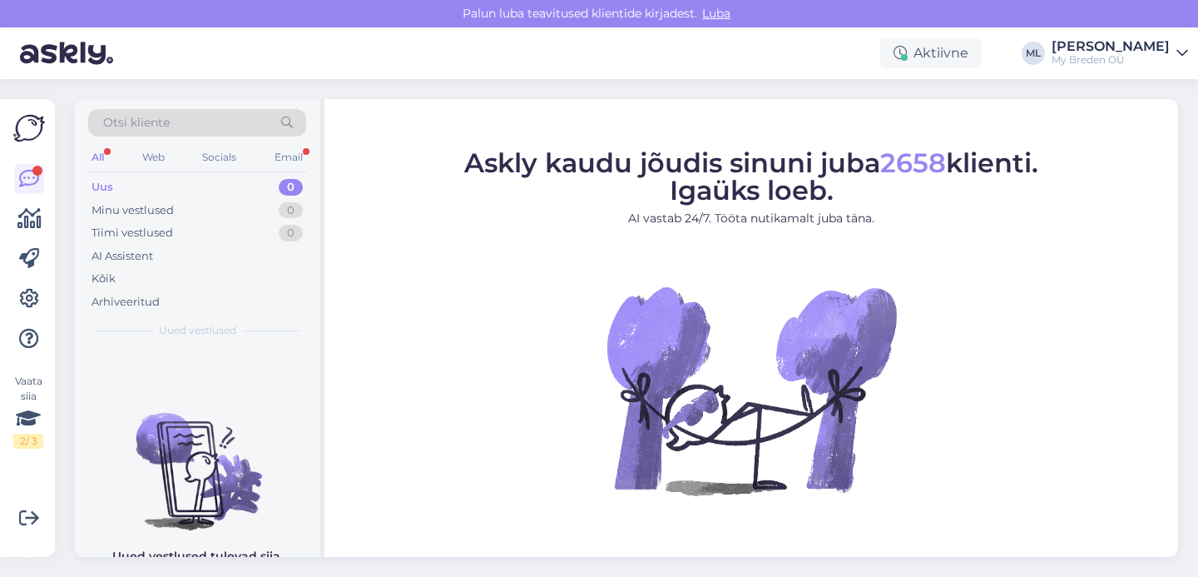
click at [97, 181] on div "Uus" at bounding box center [103, 187] width 22 height 17
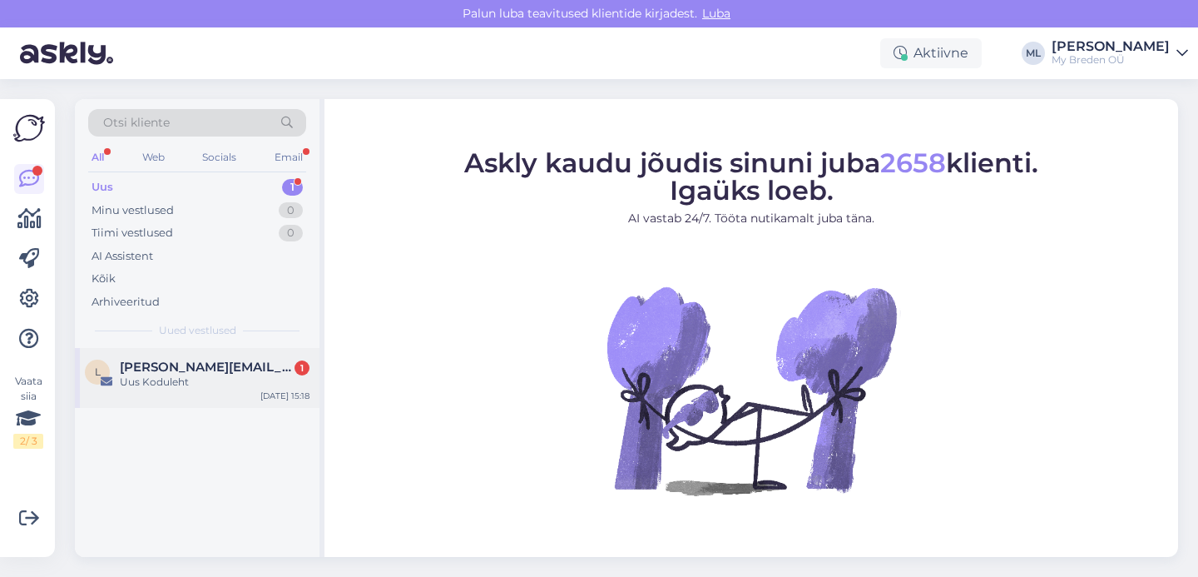
click at [178, 366] on span "lidia@lainepapp.ee" at bounding box center [206, 366] width 173 height 15
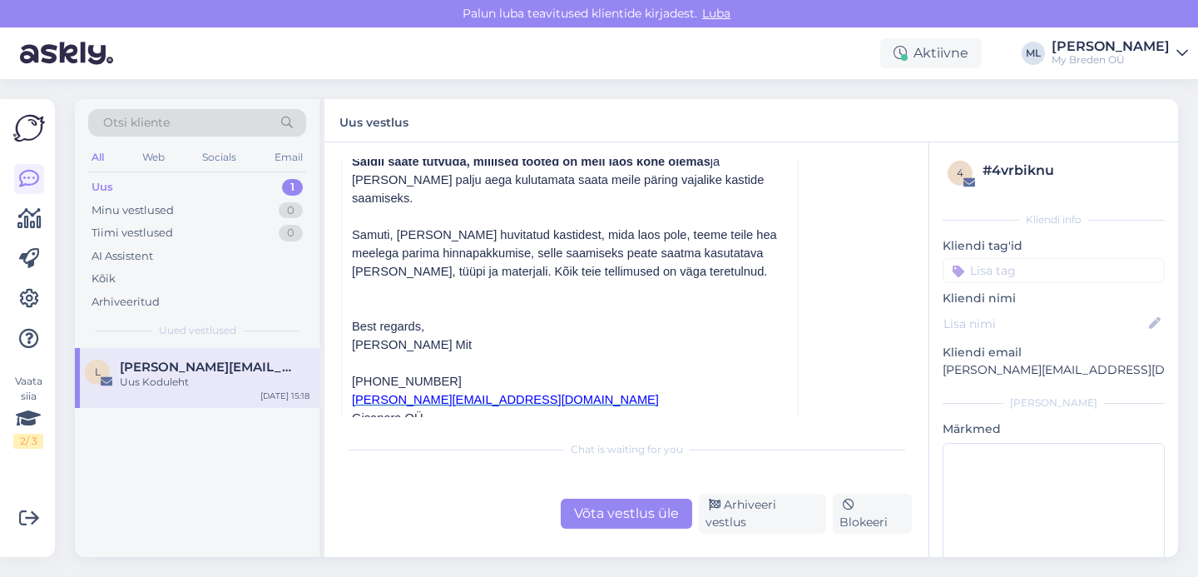
scroll to position [681, 0]
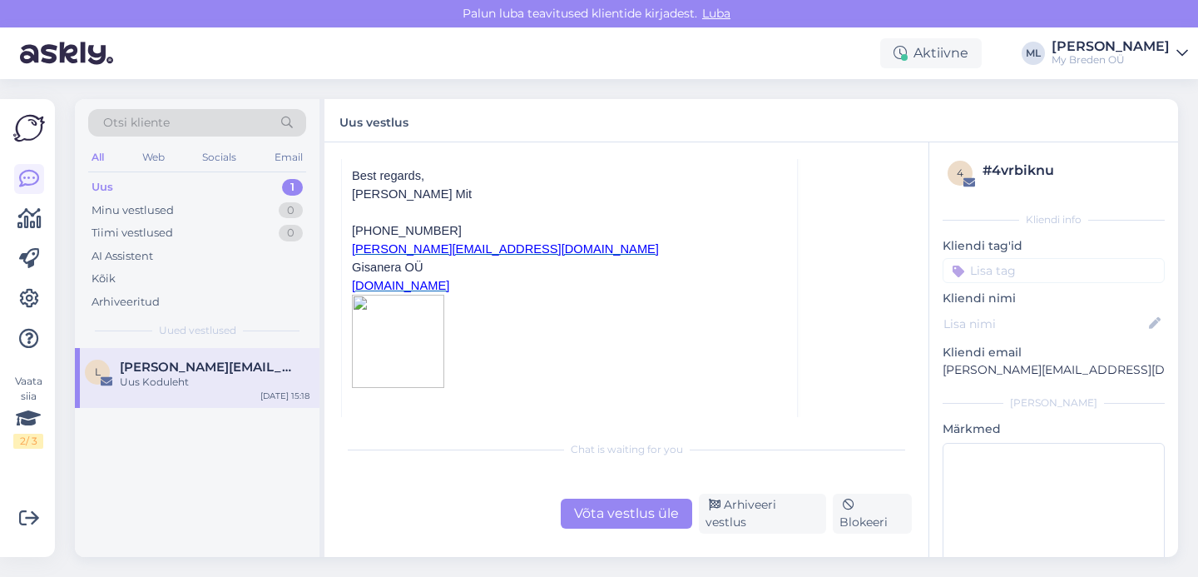
click at [162, 396] on div "l lidia@lainepapp.ee Uus Koduleht Aug 13 15:18" at bounding box center [197, 378] width 245 height 60
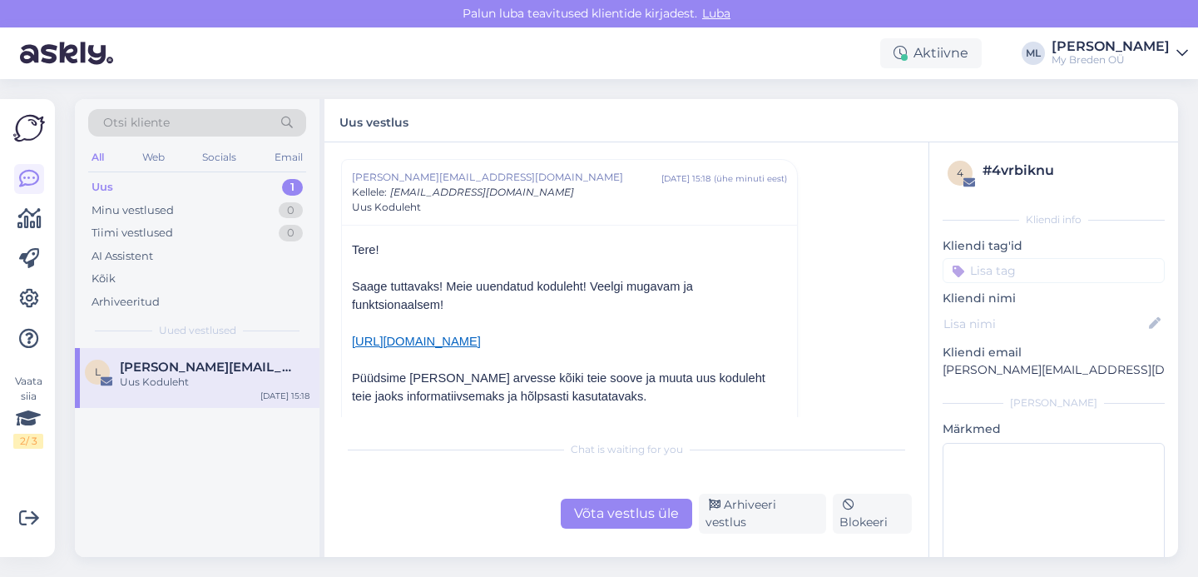
click at [188, 198] on div "Uus 1 Minu vestlused 0 Tiimi vestlused 0 AI Assistent Kõik Arhiveeritud" at bounding box center [197, 244] width 218 height 137
click at [196, 169] on div "All Web Socials Email" at bounding box center [197, 159] width 218 height 26
click at [191, 192] on div "Uus 1" at bounding box center [197, 187] width 218 height 23
click at [773, 512] on div "Arhiveeri vestlus" at bounding box center [762, 513] width 127 height 40
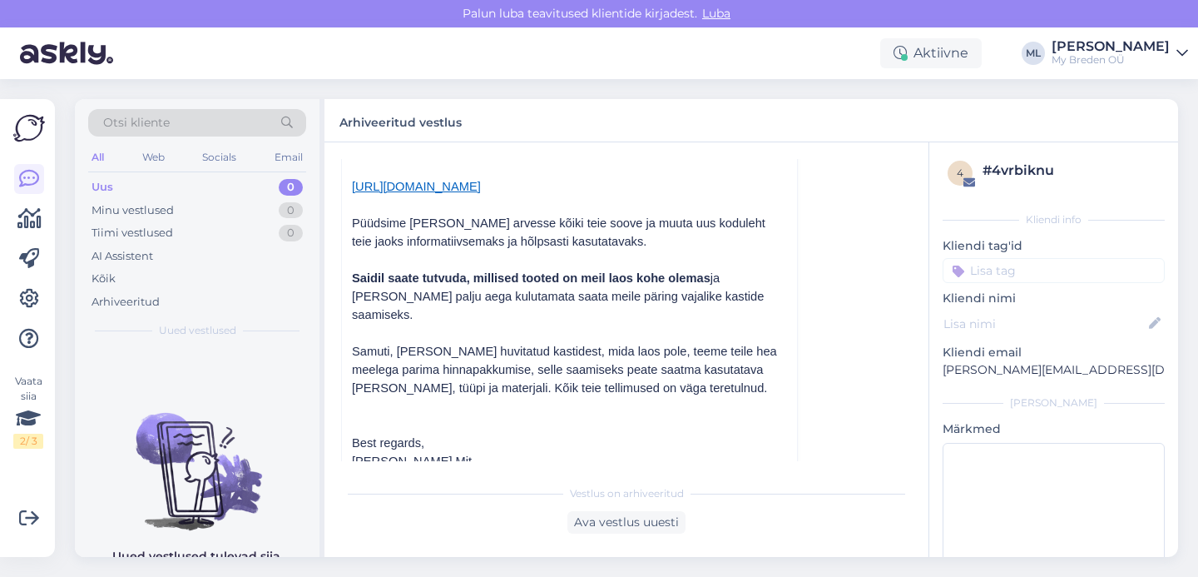
scroll to position [435, 0]
